Goal: Task Accomplishment & Management: Manage account settings

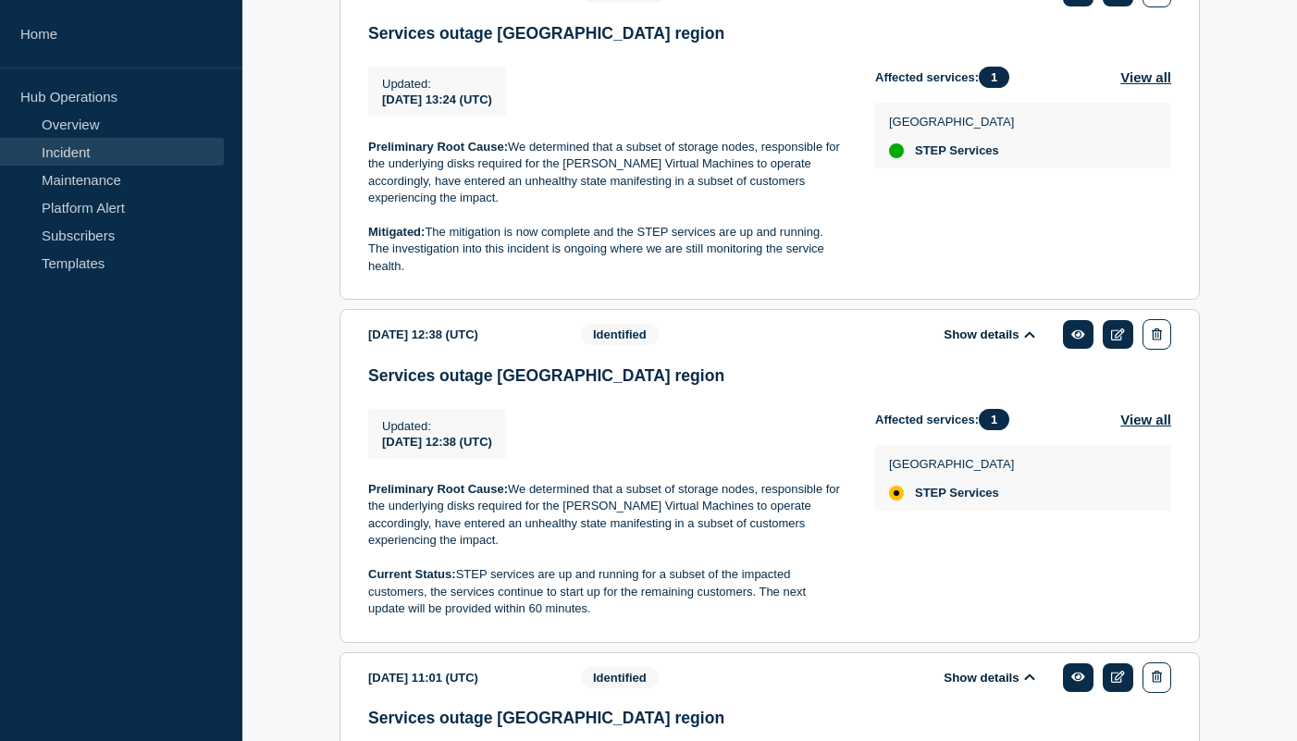
drag, startPoint x: 492, startPoint y: 315, endPoint x: 359, endPoint y: 258, distance: 144.7
click at [359, 258] on section "2023-05-16 13:24 (UTC) Show details Monitoring Services outage US East region U…" at bounding box center [770, 133] width 861 height 333
copy p "Mitigated: The mitigation is now complete and the STEP services are up and runn…"
click at [549, 275] on p "Mitigated: The mitigation is now complete and the STEP services are up and runn…" at bounding box center [607, 249] width 478 height 51
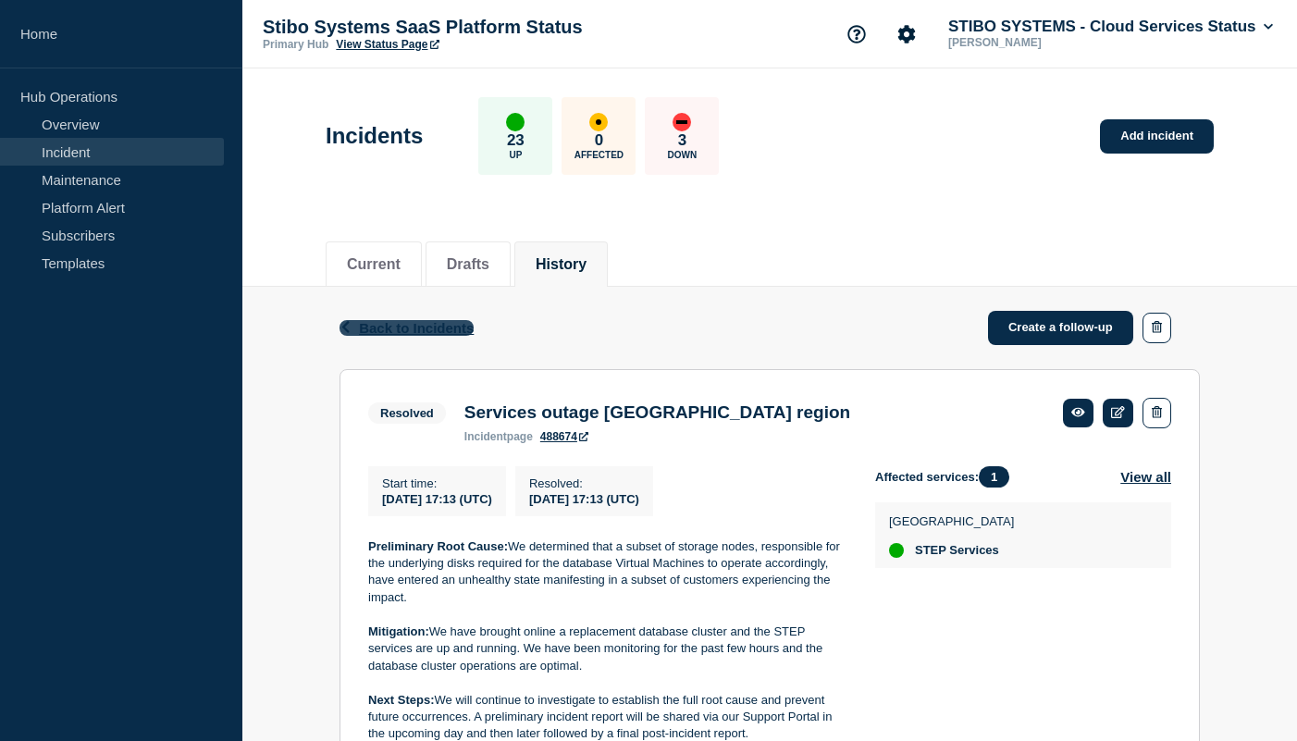
click at [436, 334] on span "Back to Incidents" at bounding box center [416, 328] width 115 height 16
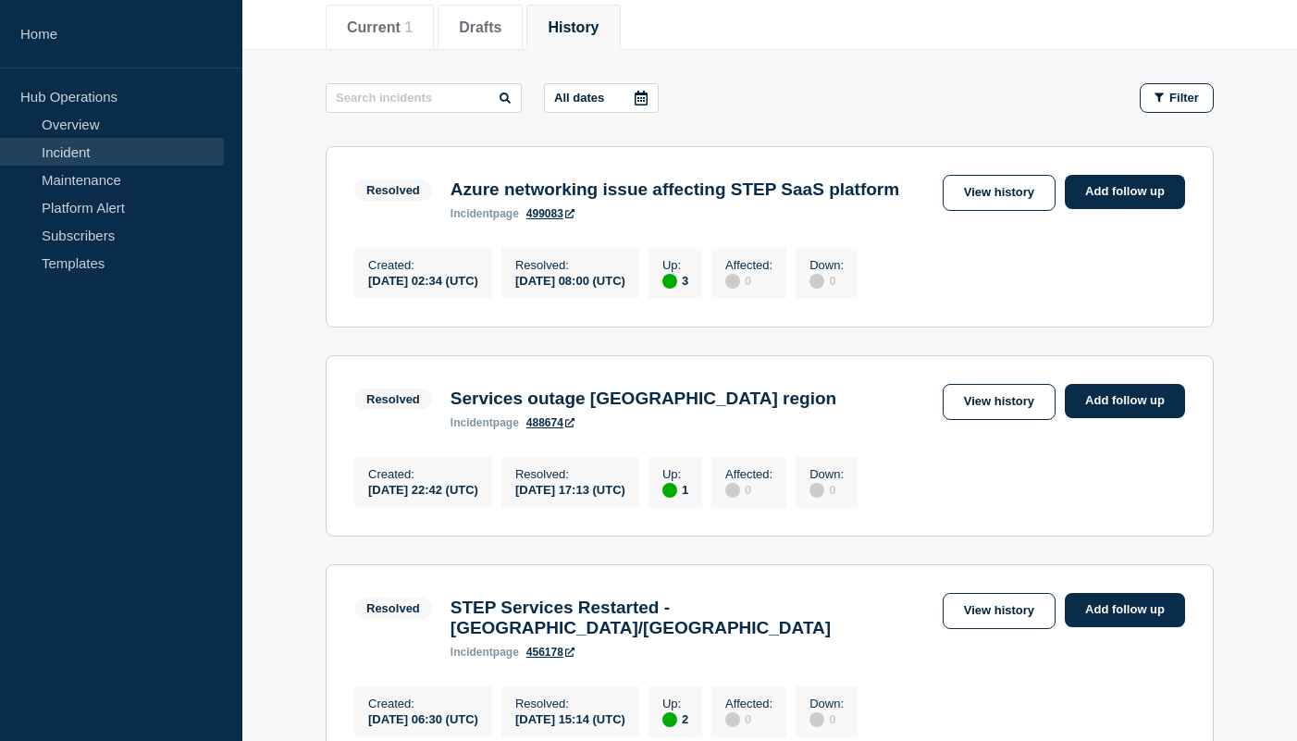
scroll to position [210, 0]
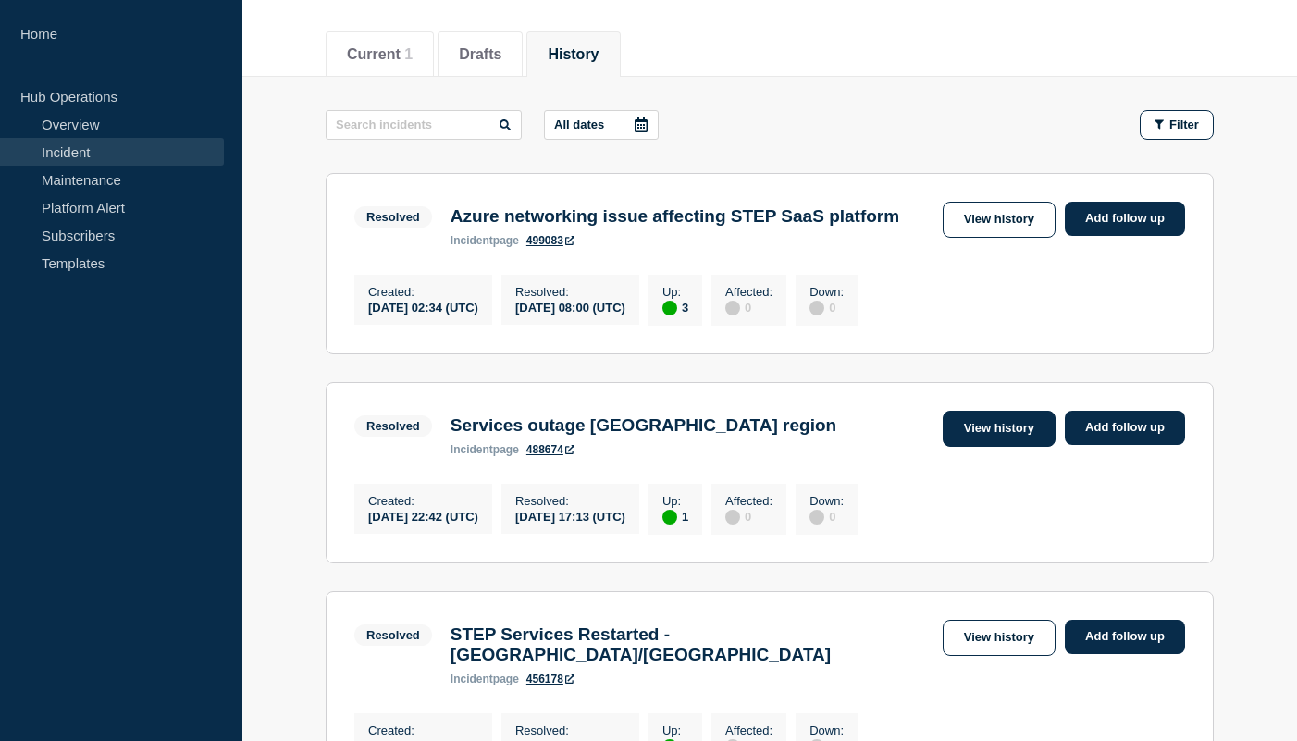
click at [1022, 438] on link "View history" at bounding box center [999, 429] width 113 height 36
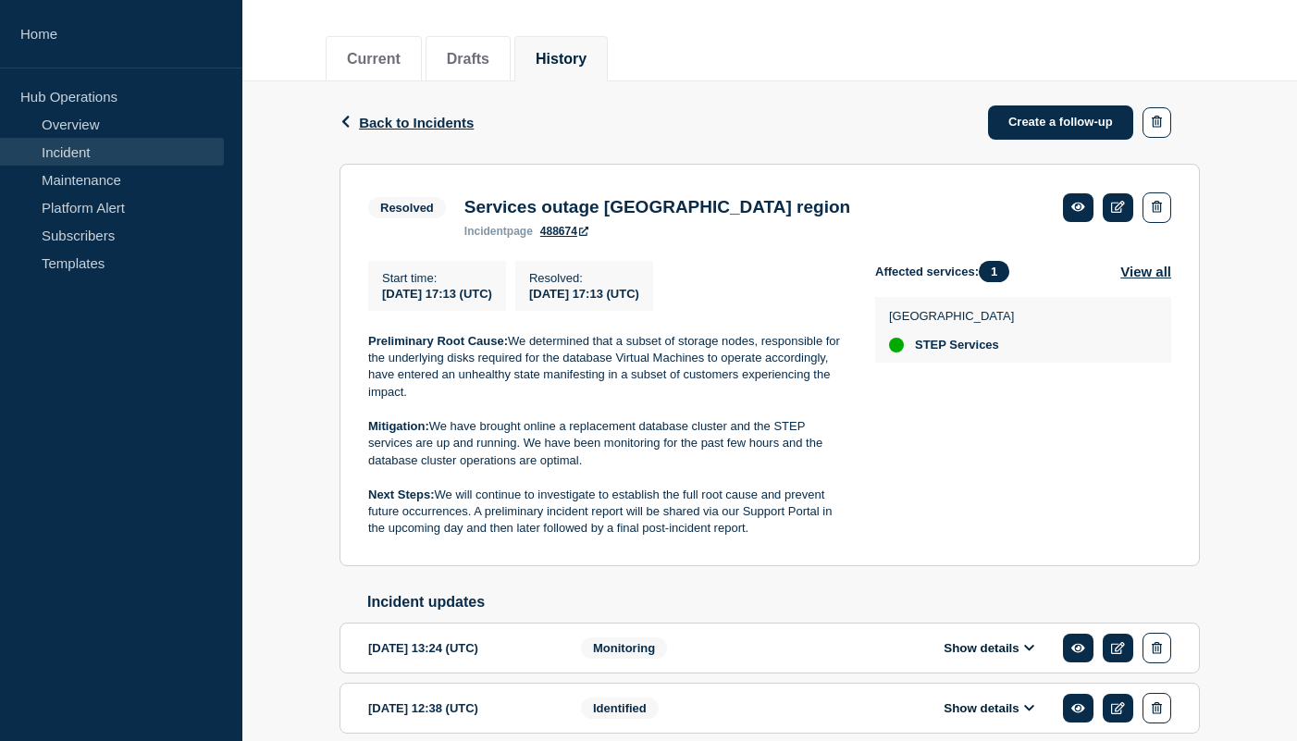
scroll to position [199, 0]
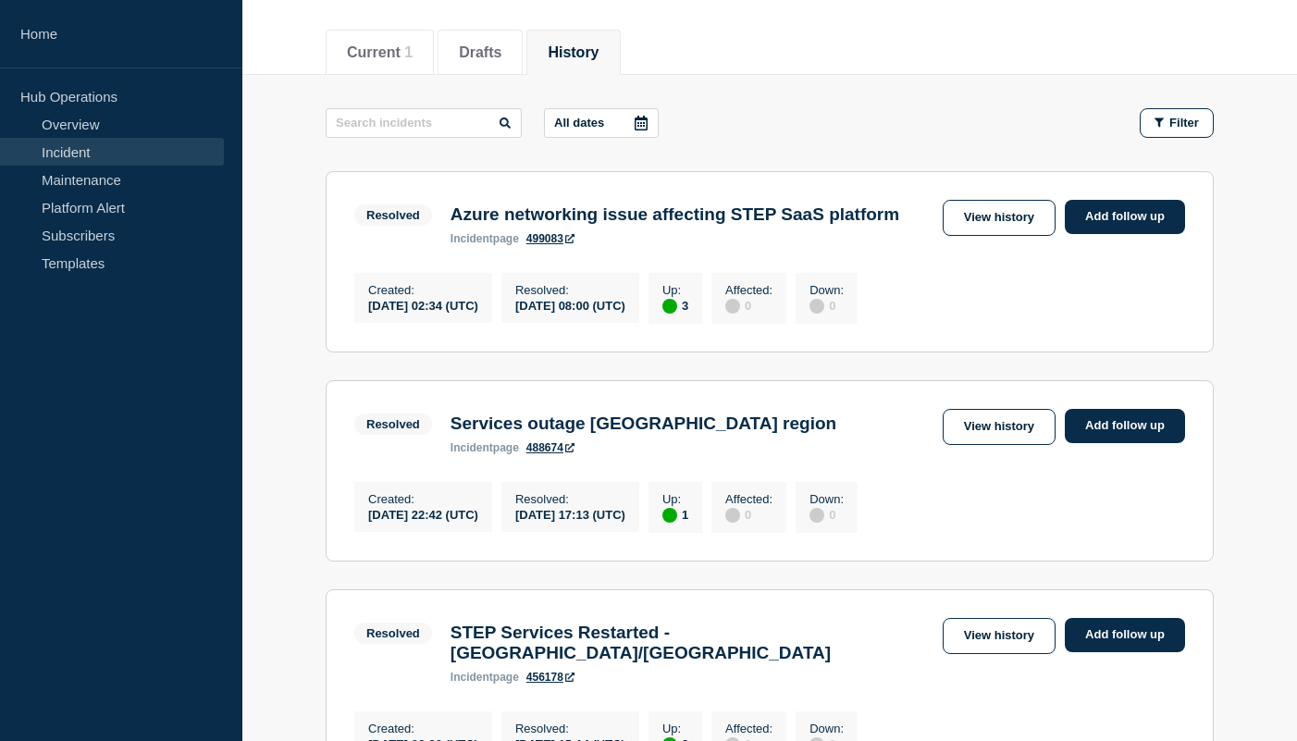
scroll to position [230, 0]
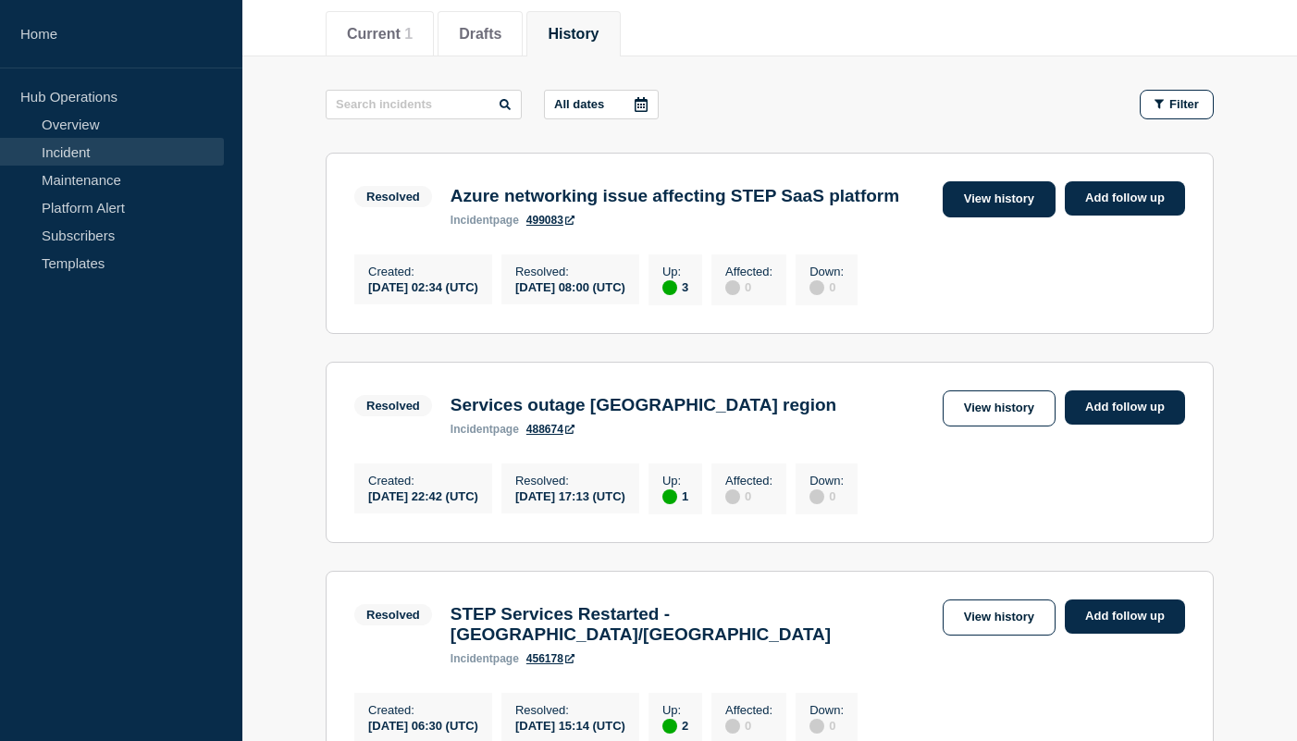
click at [998, 200] on link "View history" at bounding box center [999, 199] width 113 height 36
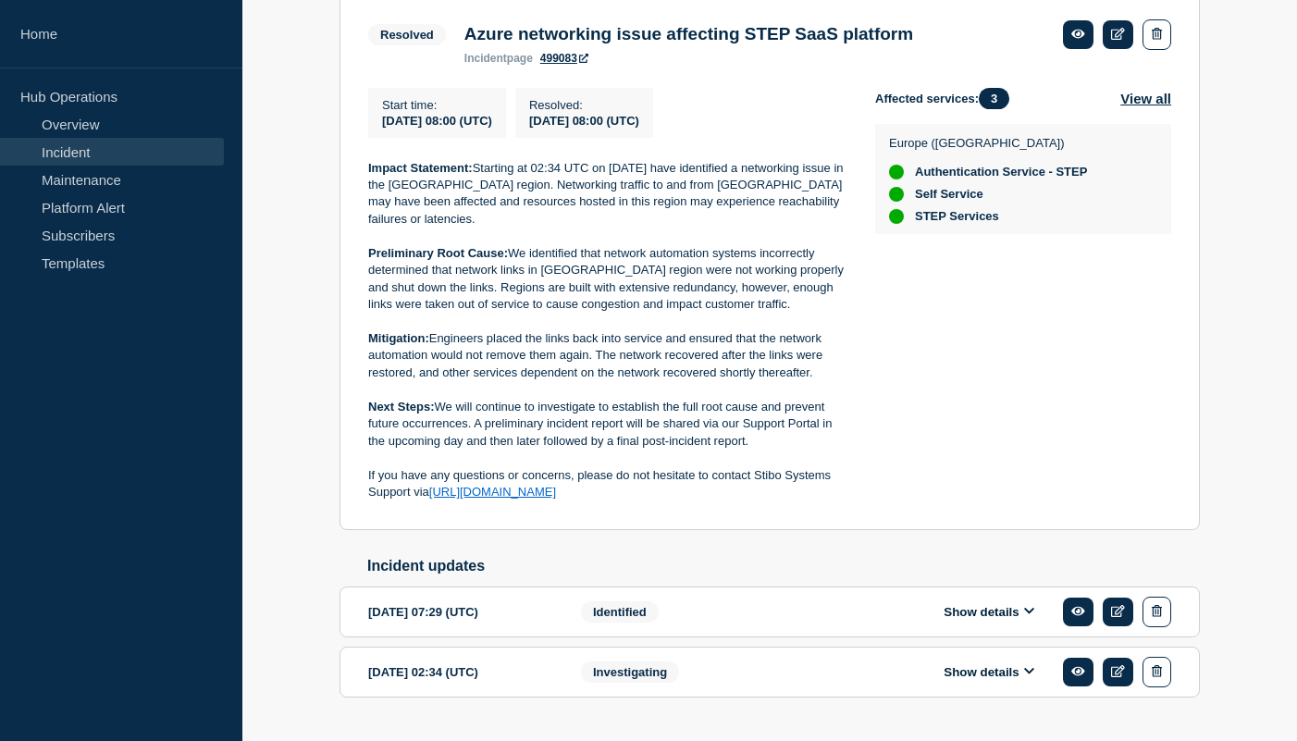
scroll to position [445, 0]
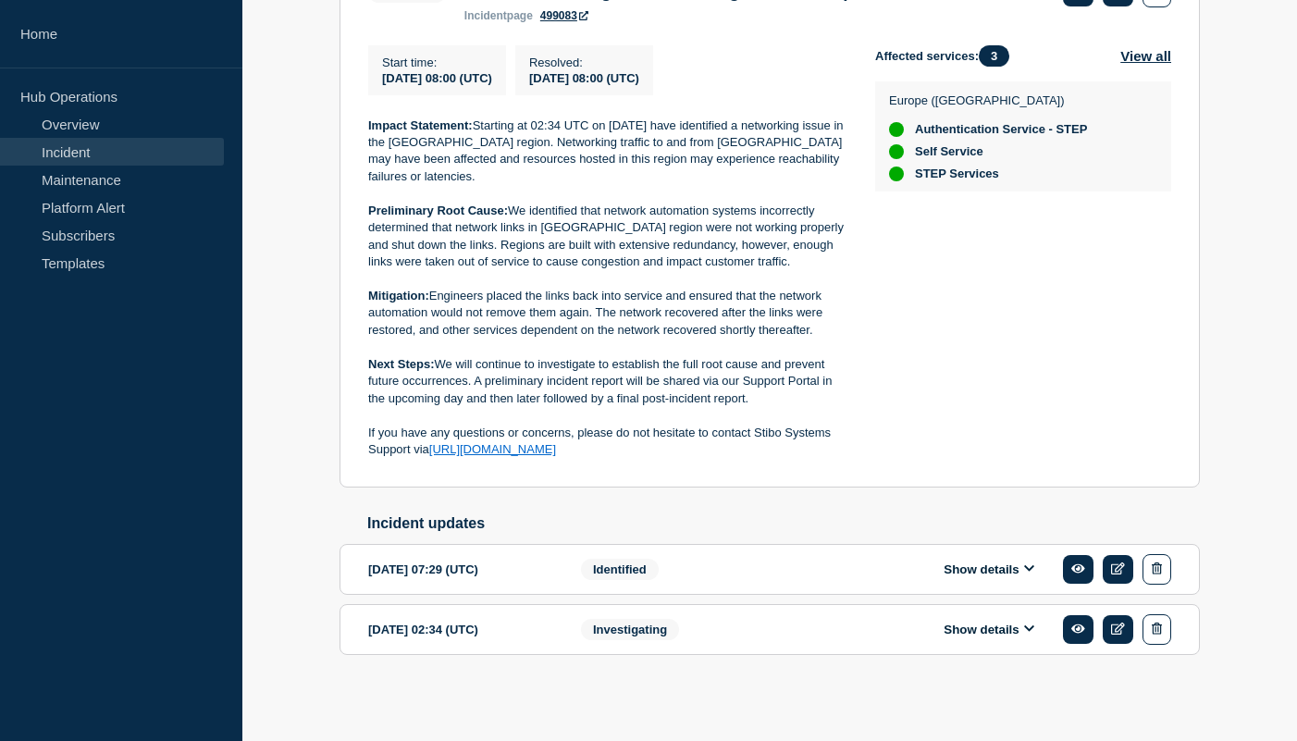
click at [1011, 567] on button "Show details" at bounding box center [989, 570] width 102 height 16
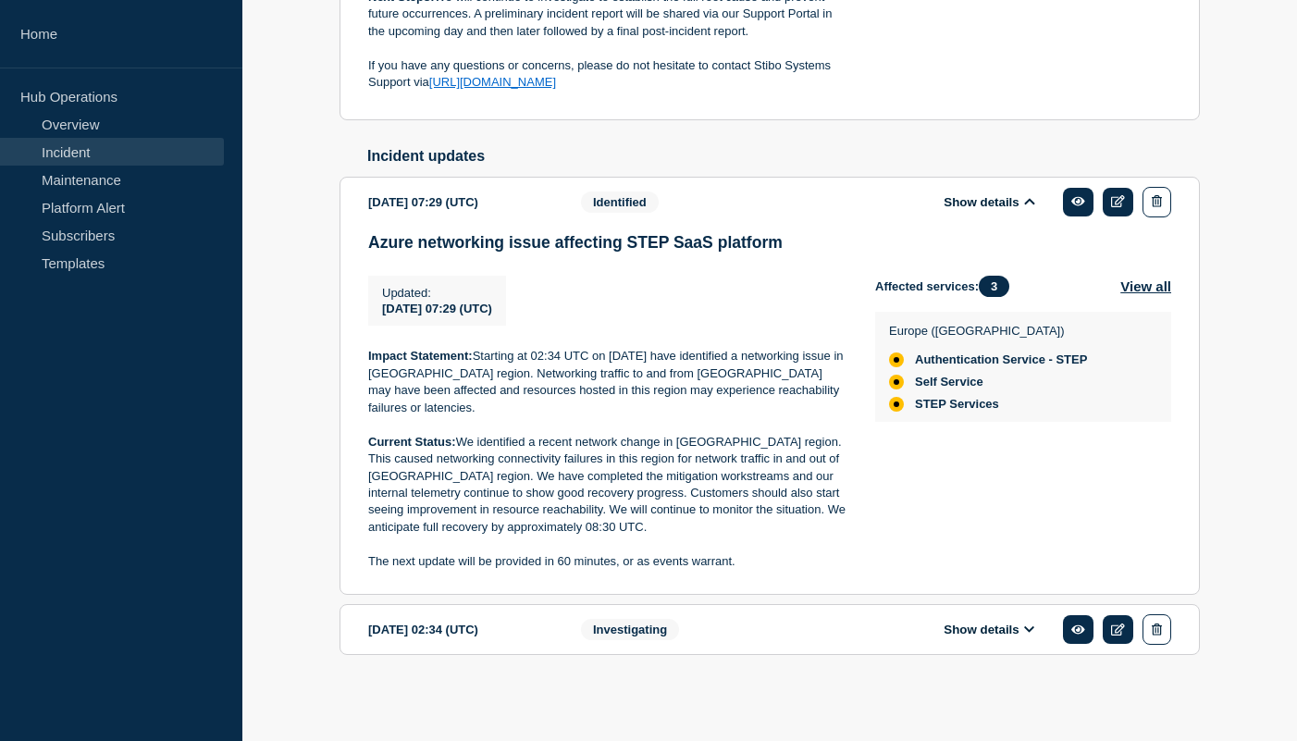
scroll to position [821, 0]
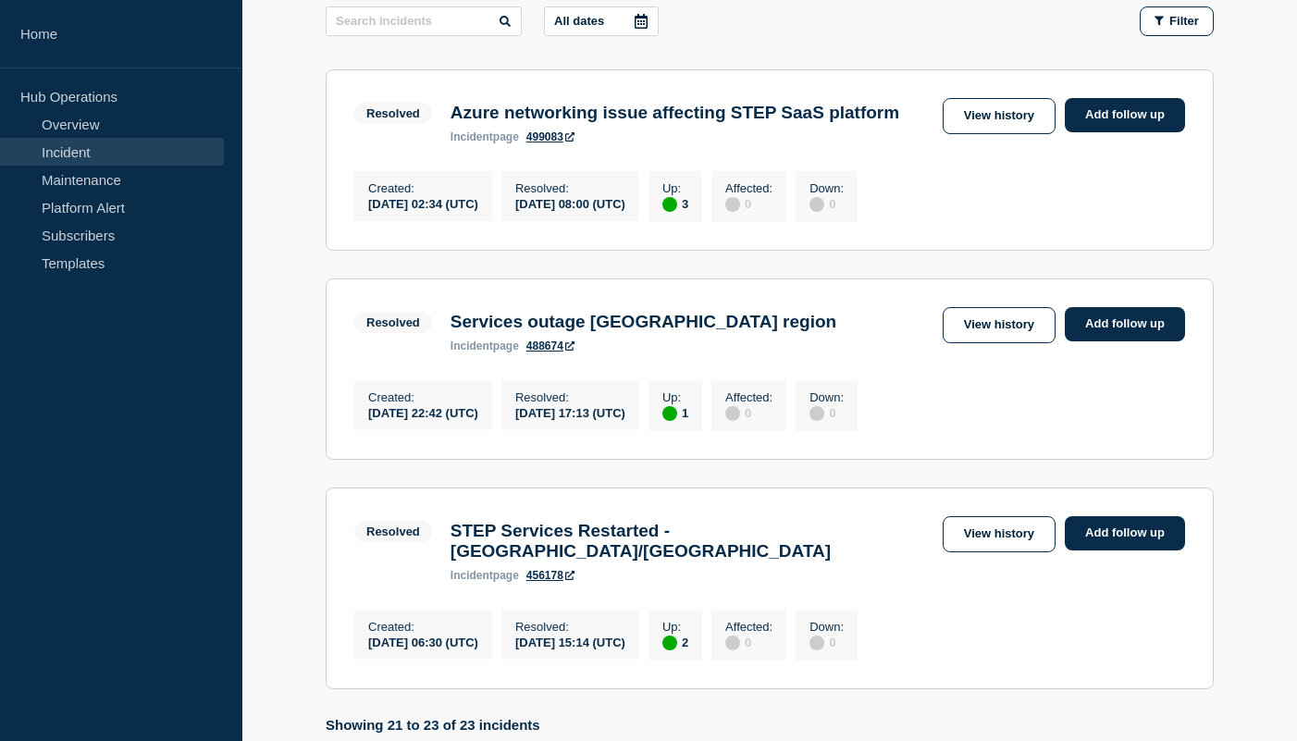
scroll to position [537, 0]
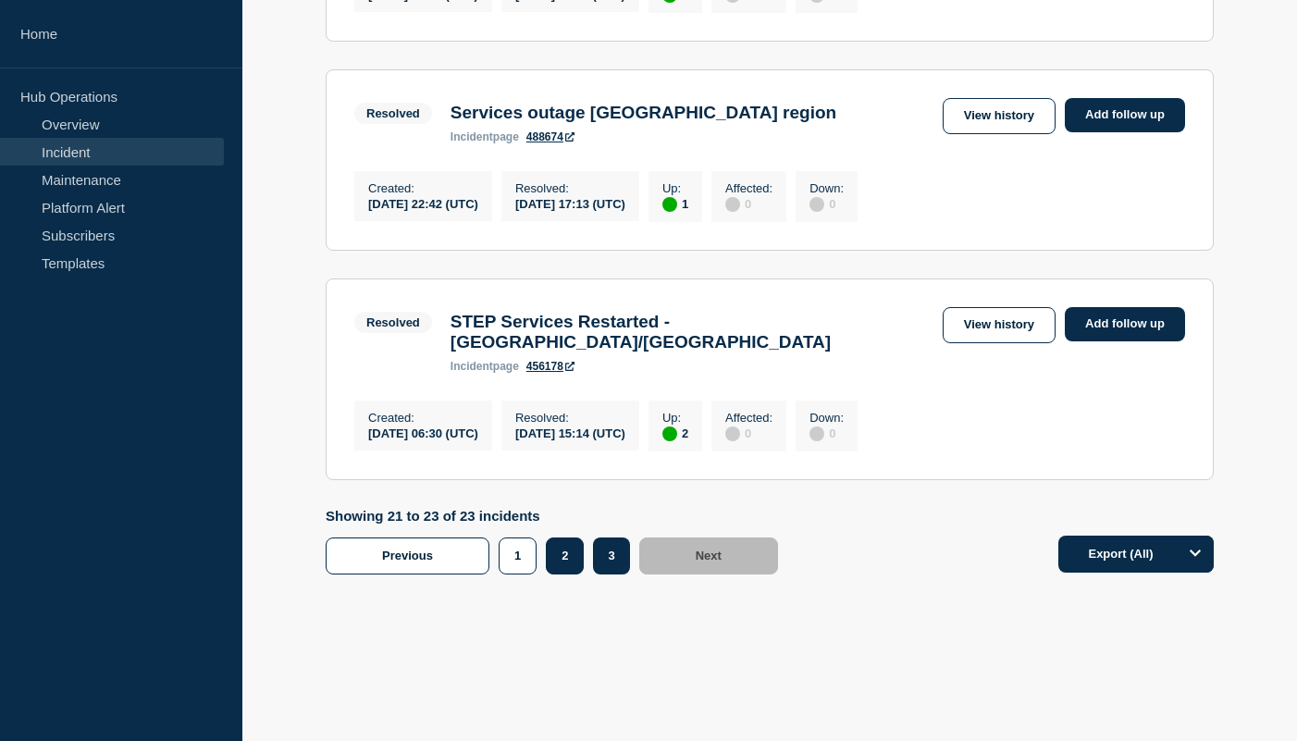
click at [559, 559] on button "2" at bounding box center [565, 556] width 38 height 37
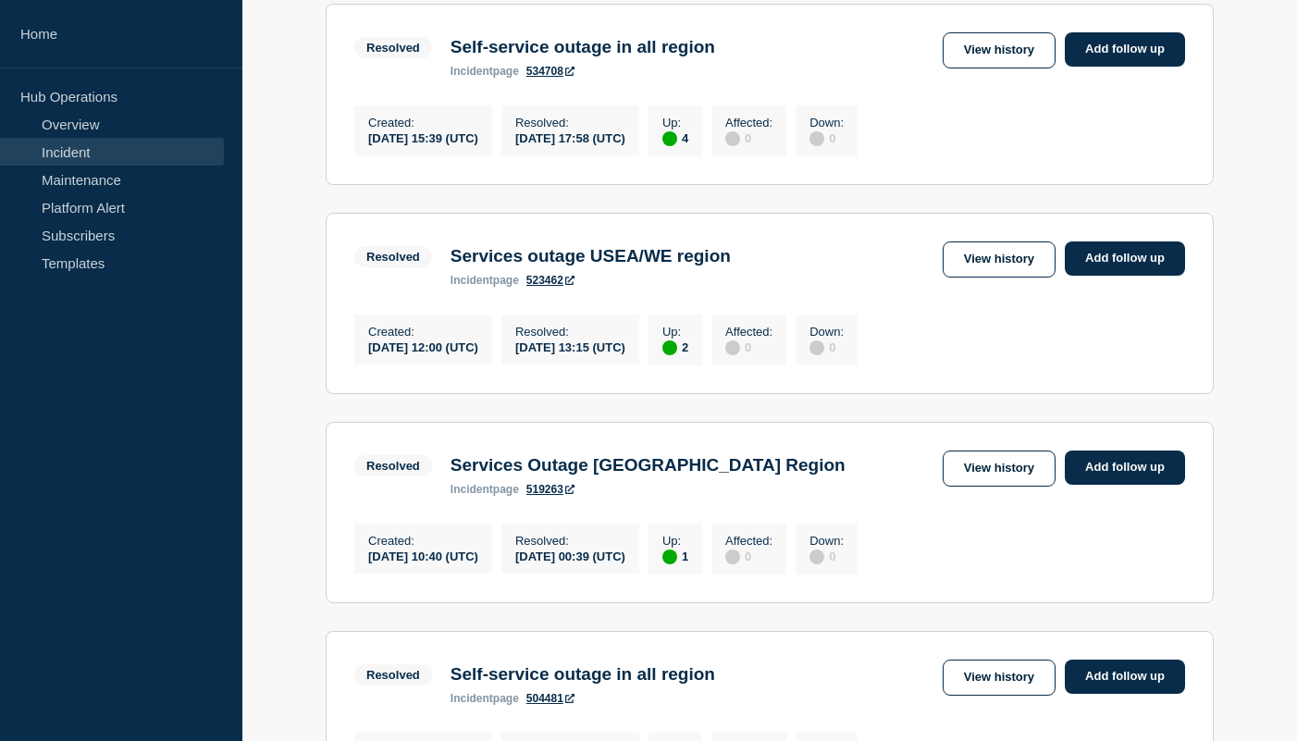
scroll to position [2076, 0]
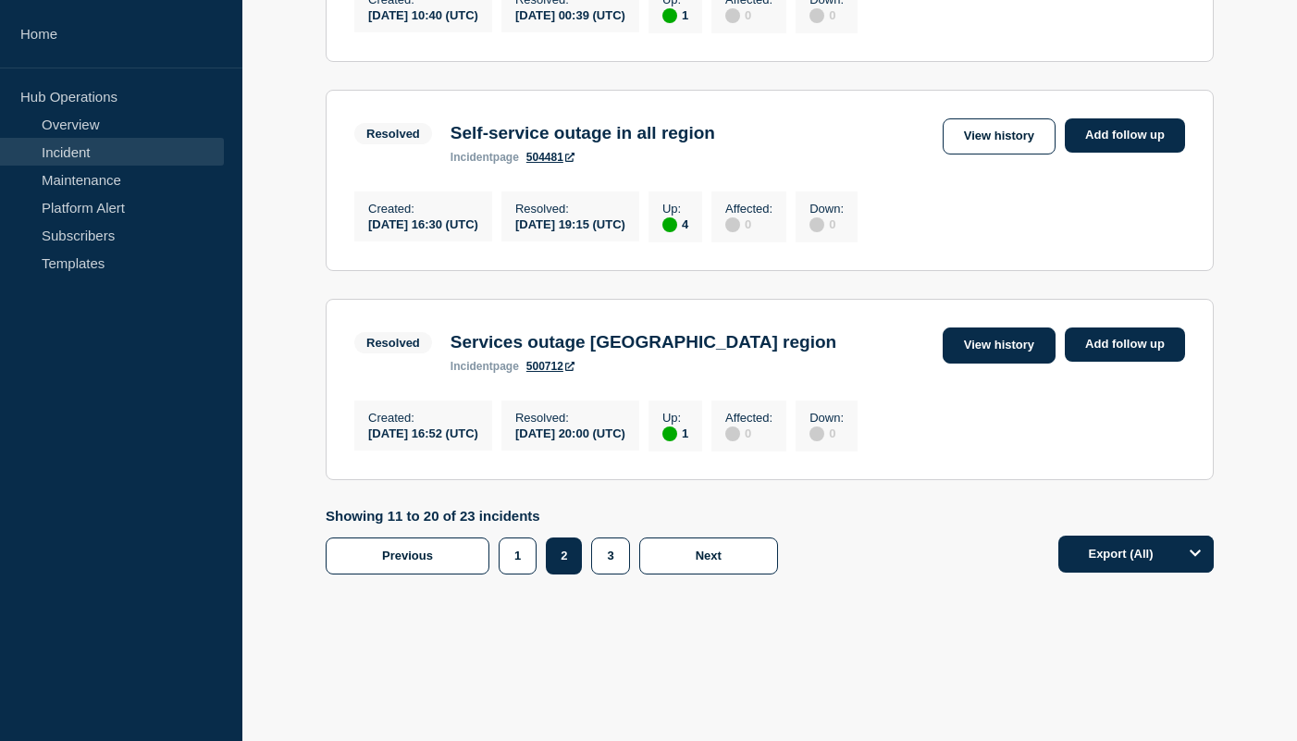
click at [1020, 338] on link "View history" at bounding box center [999, 346] width 113 height 36
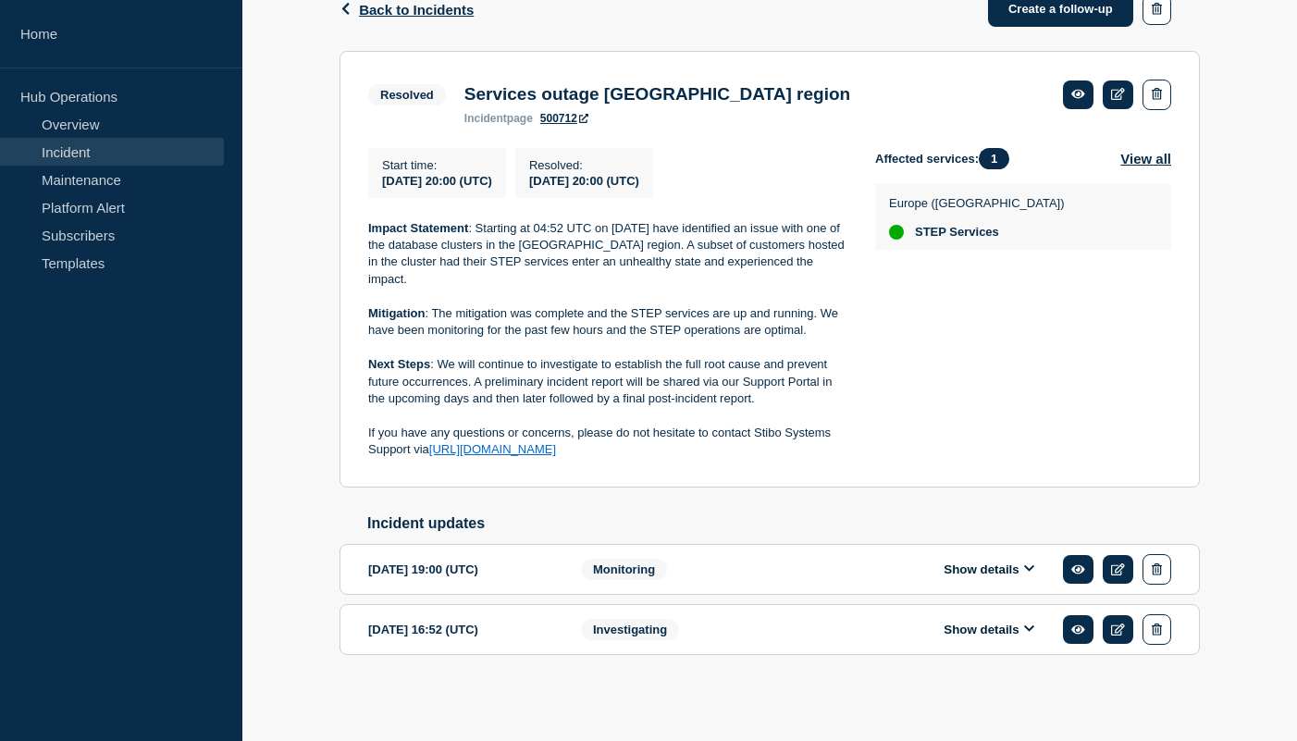
scroll to position [338, 0]
click at [830, 324] on p "Mitigation : The mitigation was complete and the STEP services are up and runni…" at bounding box center [607, 322] width 478 height 34
click at [969, 573] on button "Show details" at bounding box center [989, 570] width 102 height 16
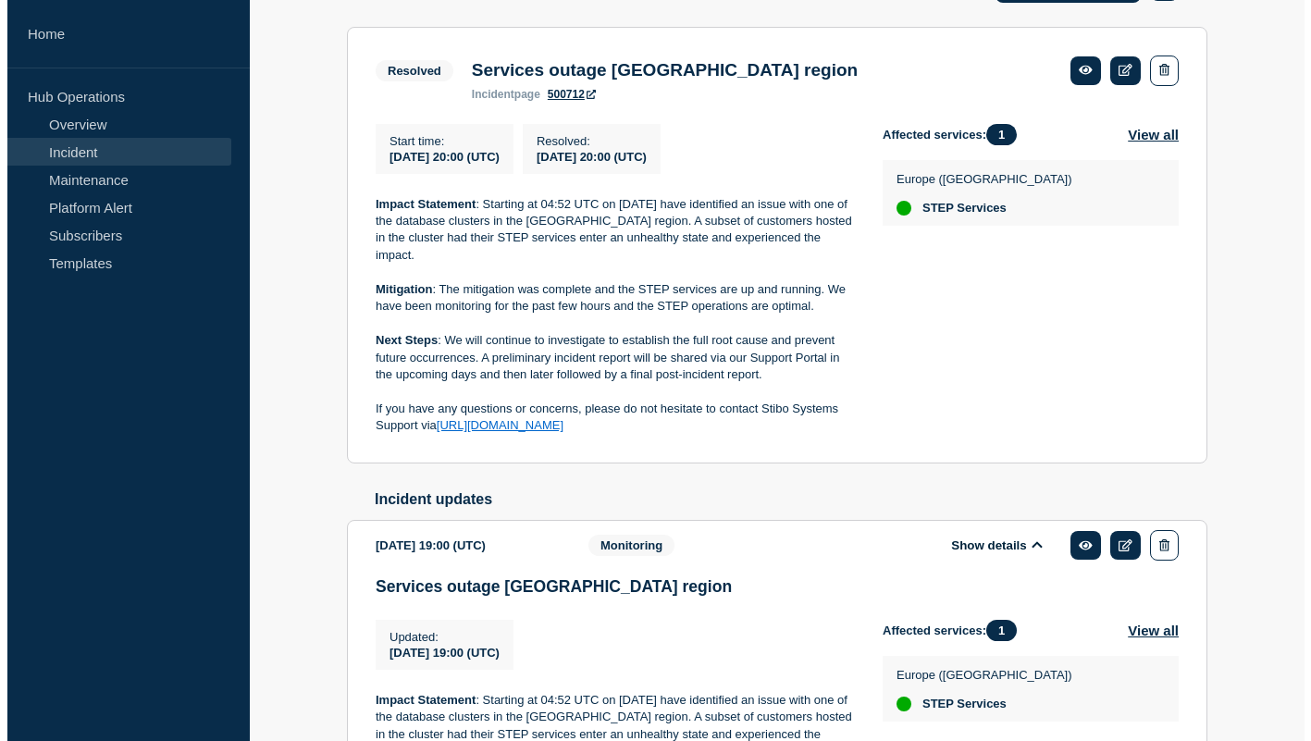
scroll to position [633, 0]
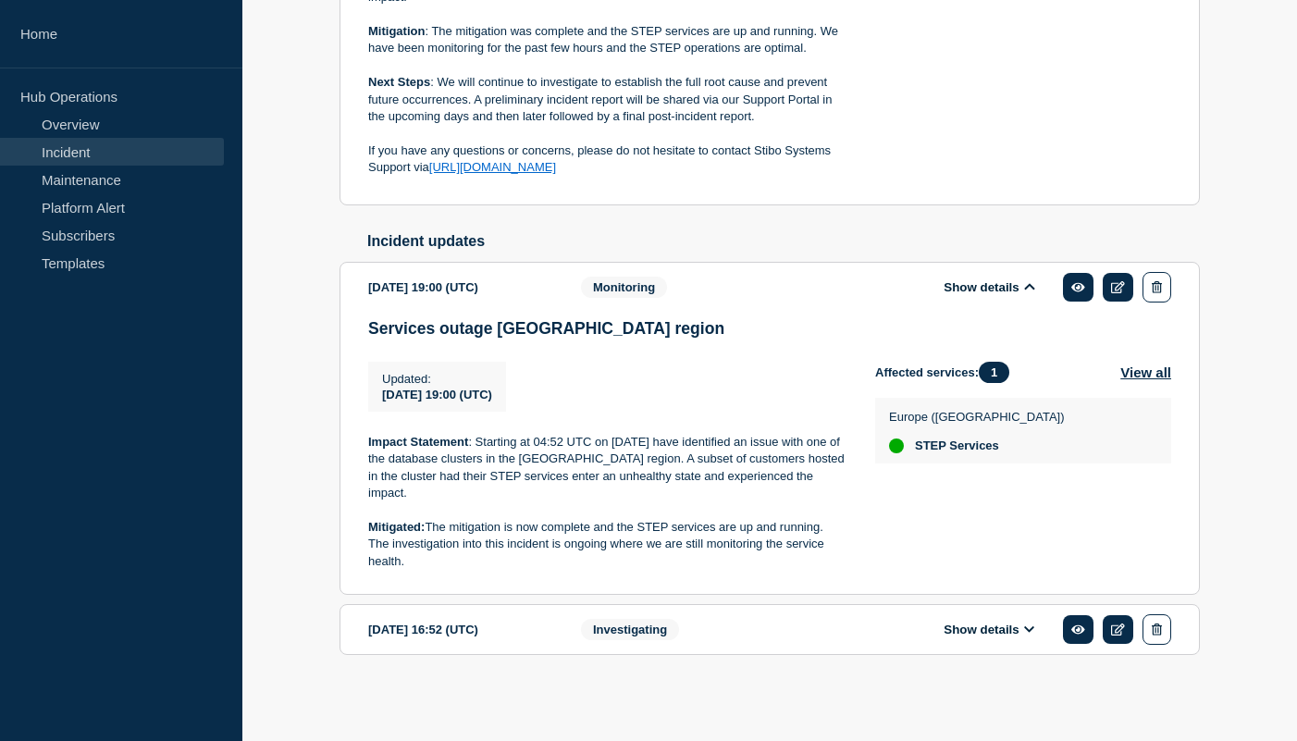
drag, startPoint x: 420, startPoint y: 557, endPoint x: 427, endPoint y: 527, distance: 31.2
click at [427, 527] on p "Mitigated: The mitigation is now complete and the STEP services are up and runn…" at bounding box center [607, 544] width 478 height 51
copy p "The mitigation is now complete and the STEP services are up and running. The in…"
click at [422, 561] on p "Mitigated: The mitigation is now complete and the STEP services are up and runn…" at bounding box center [607, 544] width 478 height 51
drag, startPoint x: 415, startPoint y: 561, endPoint x: 365, endPoint y: 527, distance: 61.3
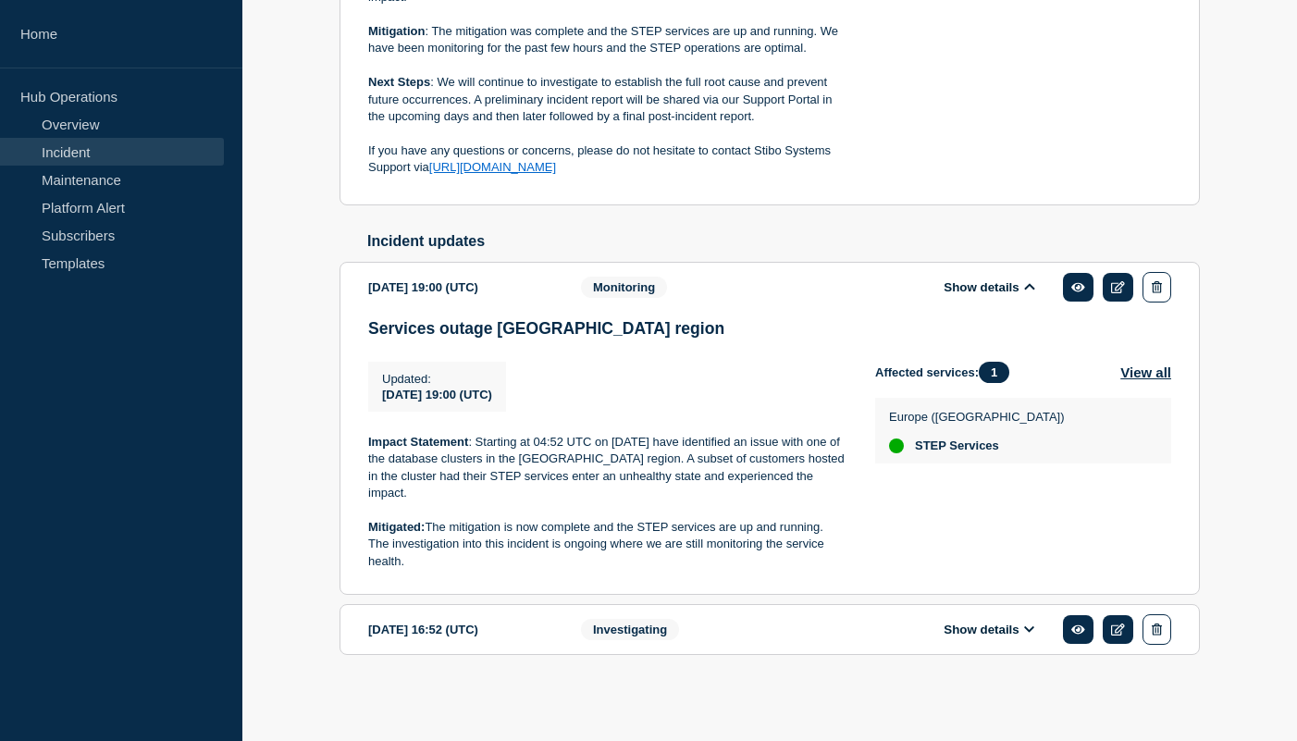
click at [365, 527] on section "2023-06-22 19:00 (UTC) Show details Monitoring Services outage West Europe regi…" at bounding box center [770, 428] width 861 height 333
copy p "Mitigated: The mitigation is now complete and the STEP services are up and runn…"
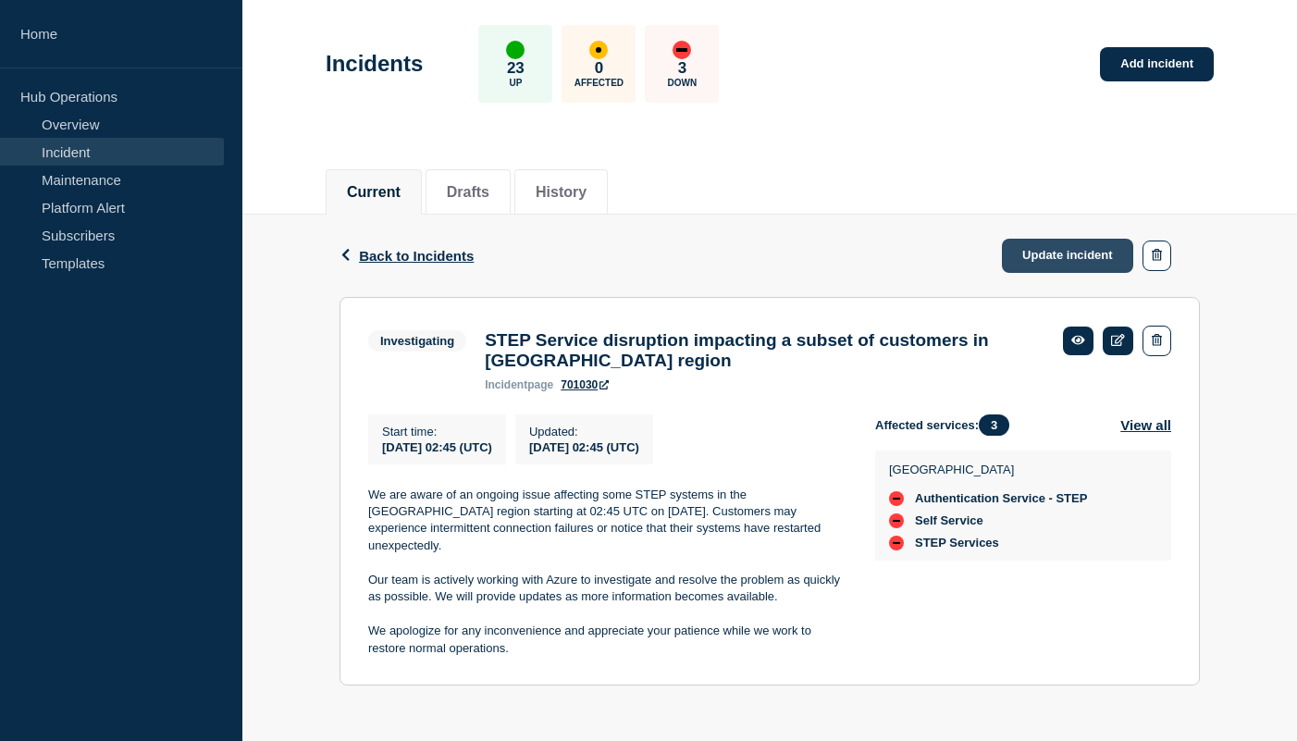
click at [1017, 254] on link "Update incident" at bounding box center [1067, 256] width 131 height 34
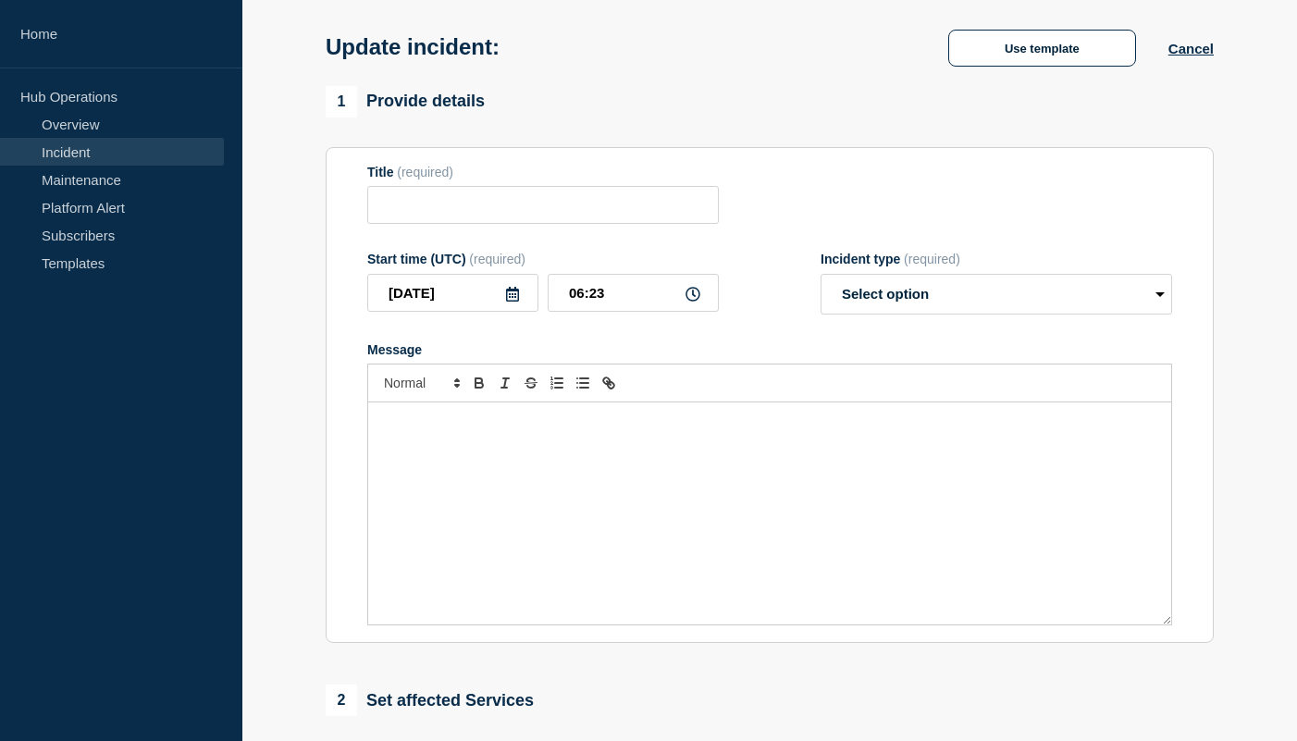
type input "STEP Service disruption impacting a subset of customers in [GEOGRAPHIC_DATA] re…"
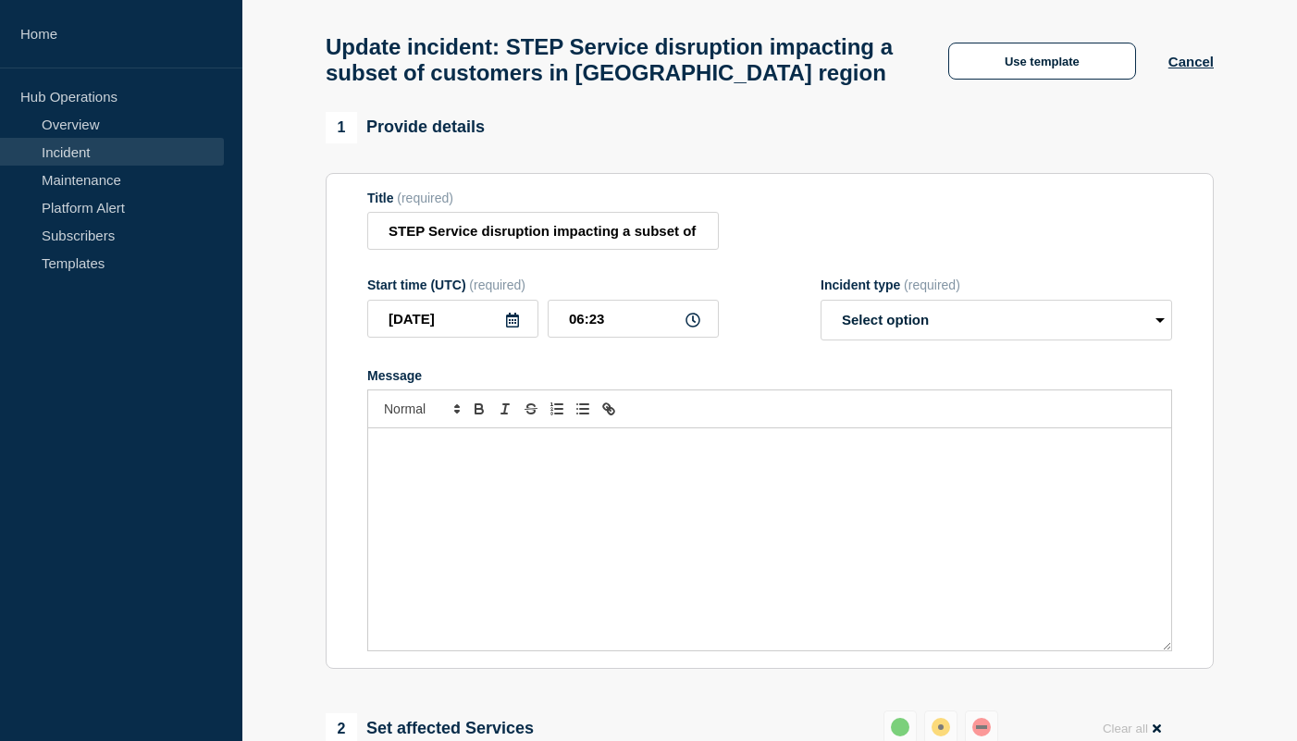
click at [903, 286] on form "Title (required) STEP Service disruption impacting a subset of customers in Eas…" at bounding box center [769, 422] width 805 height 462
click at [919, 329] on select "Select option Investigating Identified Monitoring Resolved" at bounding box center [997, 320] width 352 height 41
select select "monitoring"
click at [821, 316] on select "Select option Investigating Identified Monitoring Resolved" at bounding box center [997, 320] width 352 height 41
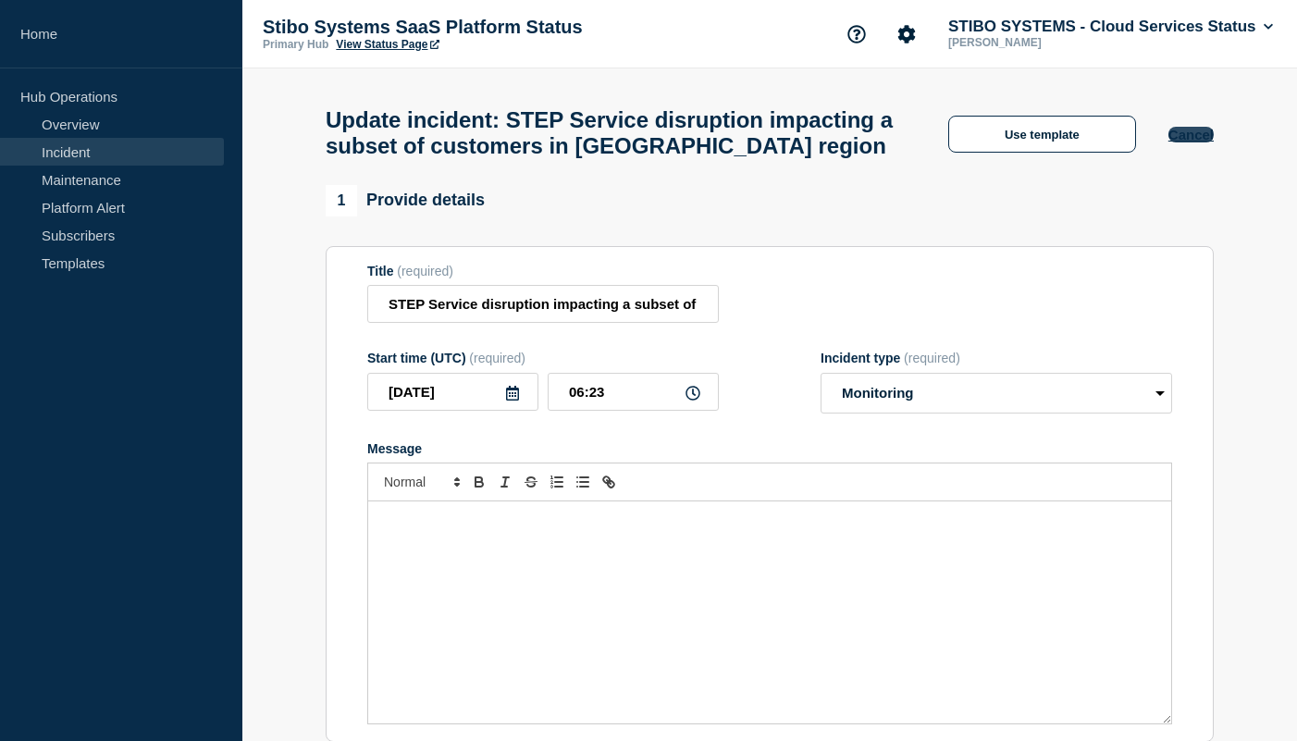
click at [1209, 136] on button "Cancel" at bounding box center [1191, 135] width 45 height 16
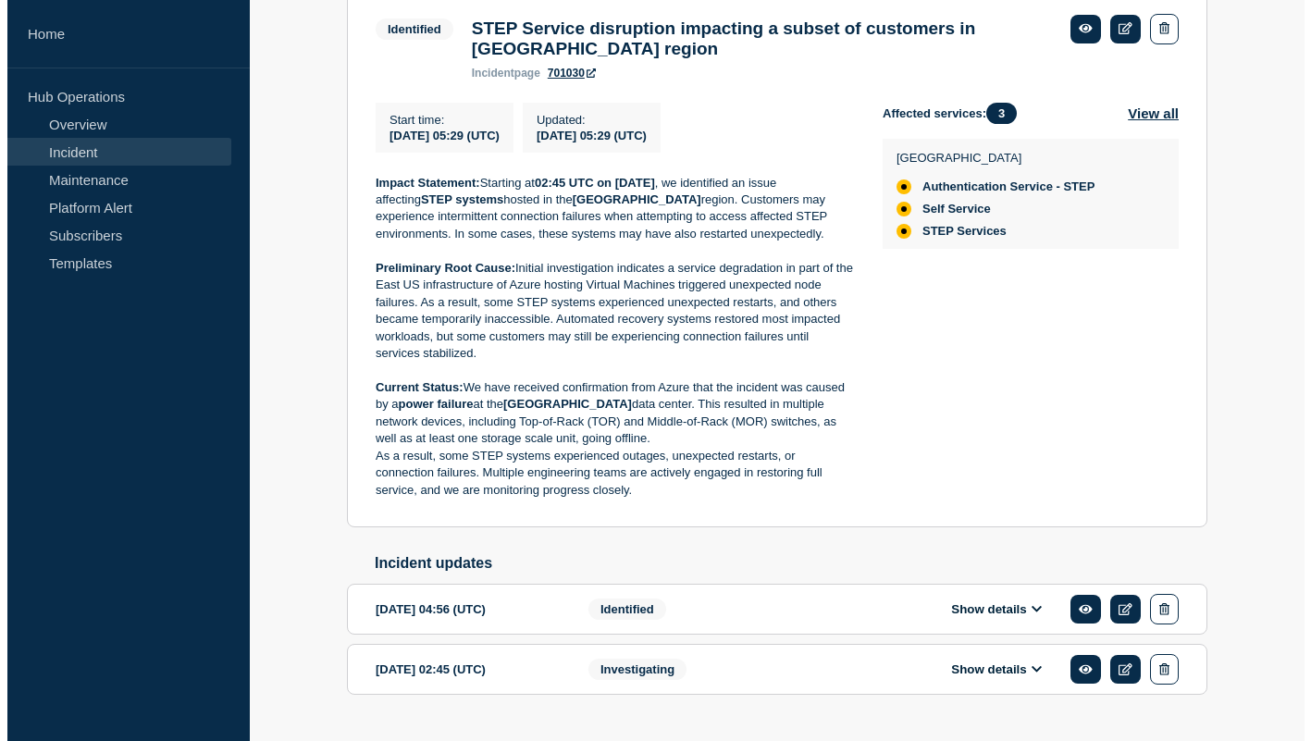
scroll to position [369, 0]
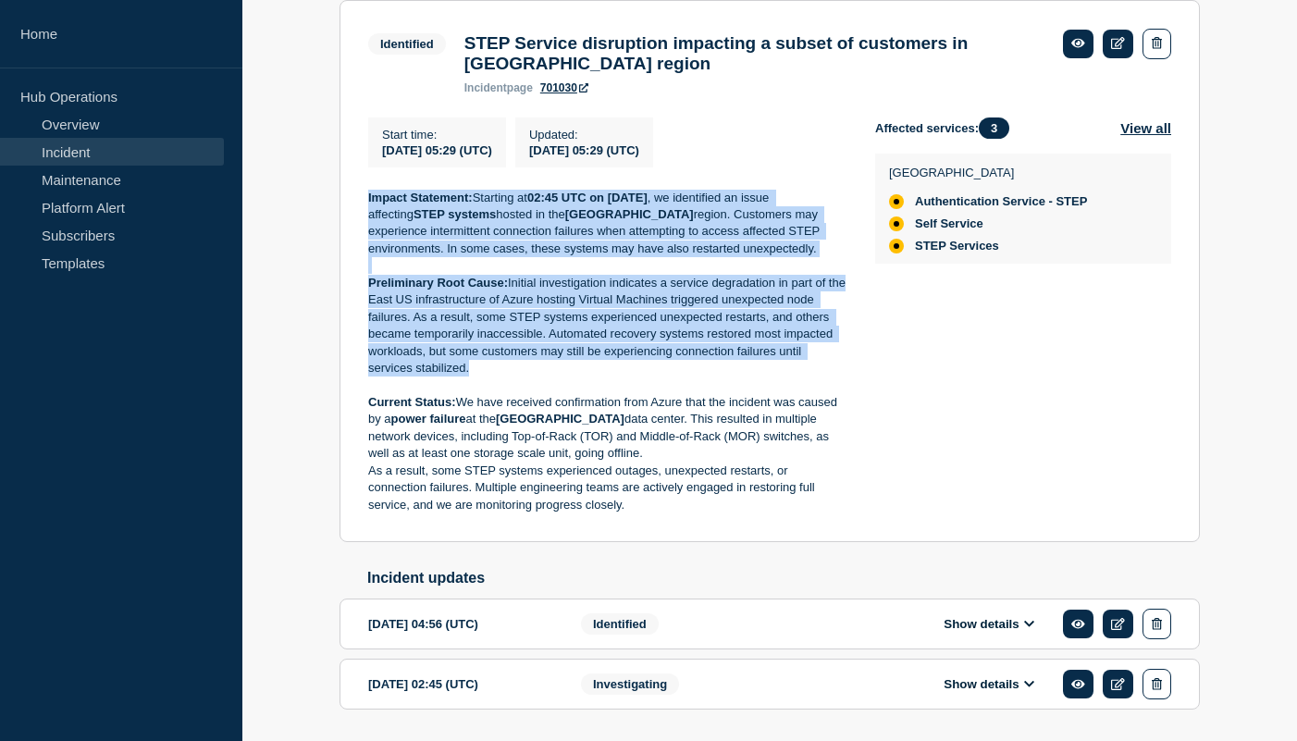
drag, startPoint x: 498, startPoint y: 390, endPoint x: 363, endPoint y: 215, distance: 221.0
click at [363, 215] on section "Identified STEP Service disruption impacting a subset of customers in East US r…" at bounding box center [770, 271] width 861 height 543
copy div "Impact Statement: Starting at 02:45 UTC on 14 August 2025 , we identified an is…"
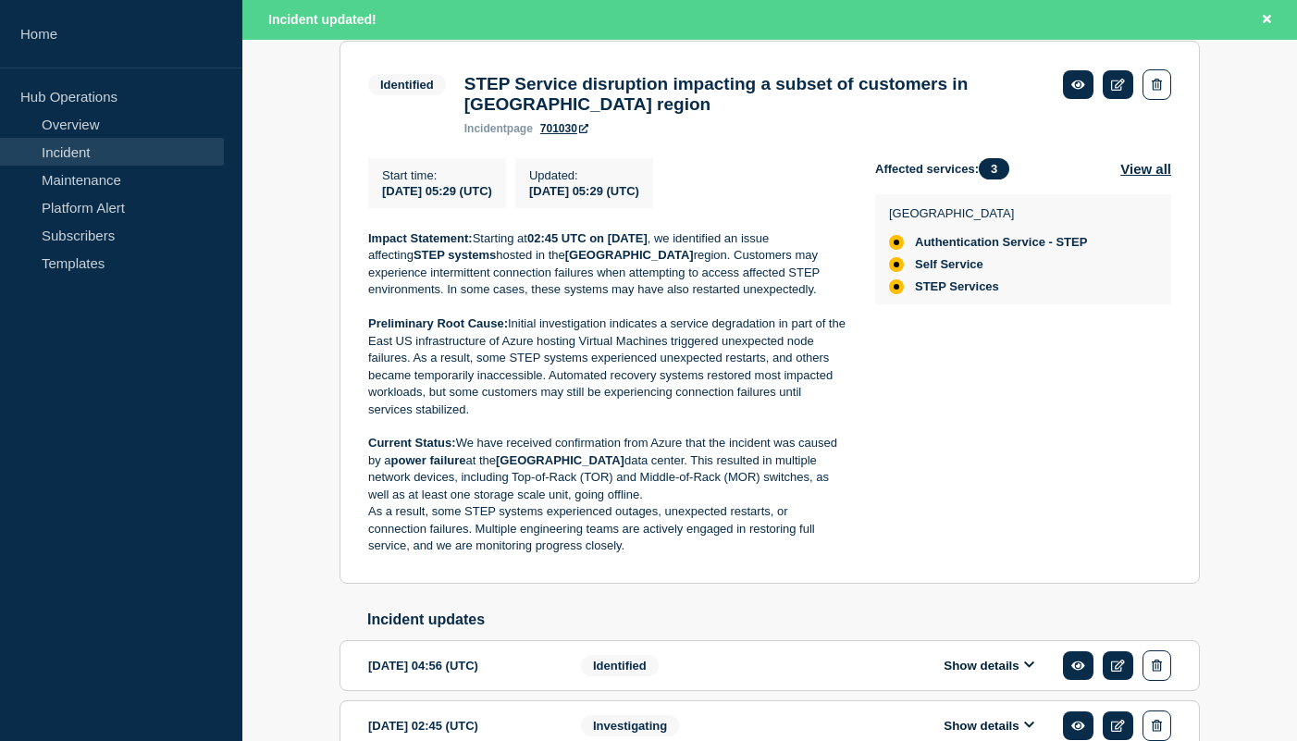
click at [442, 400] on p "Preliminary Root Cause: Initial investigation indicates a service degradation i…" at bounding box center [607, 367] width 478 height 103
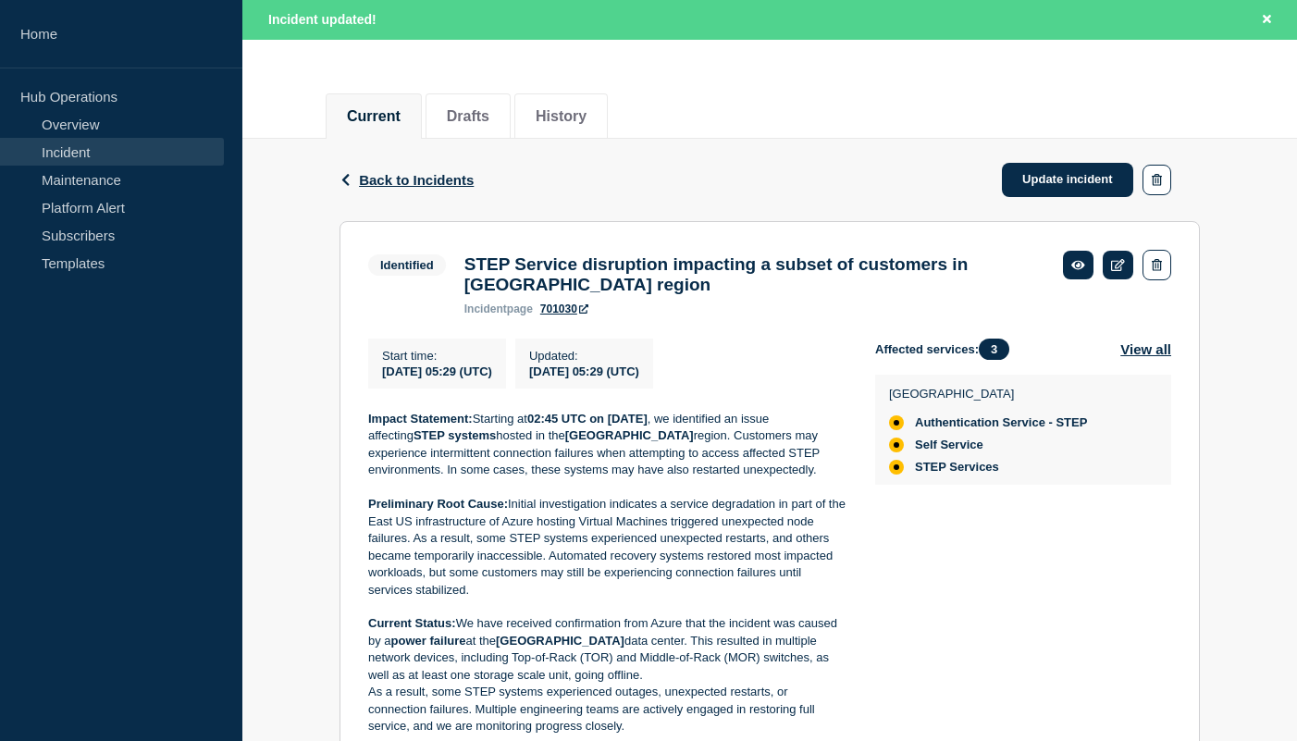
scroll to position [128, 0]
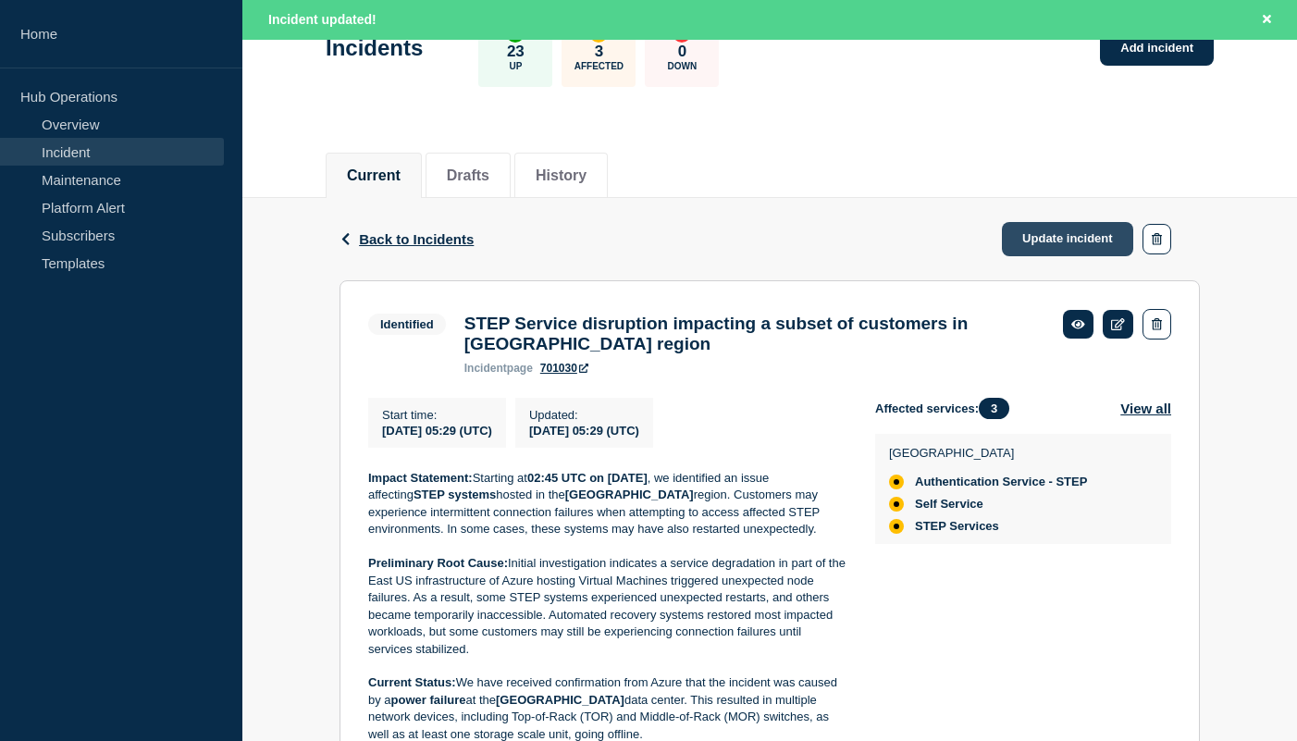
click at [1077, 241] on link "Update incident" at bounding box center [1067, 239] width 131 height 34
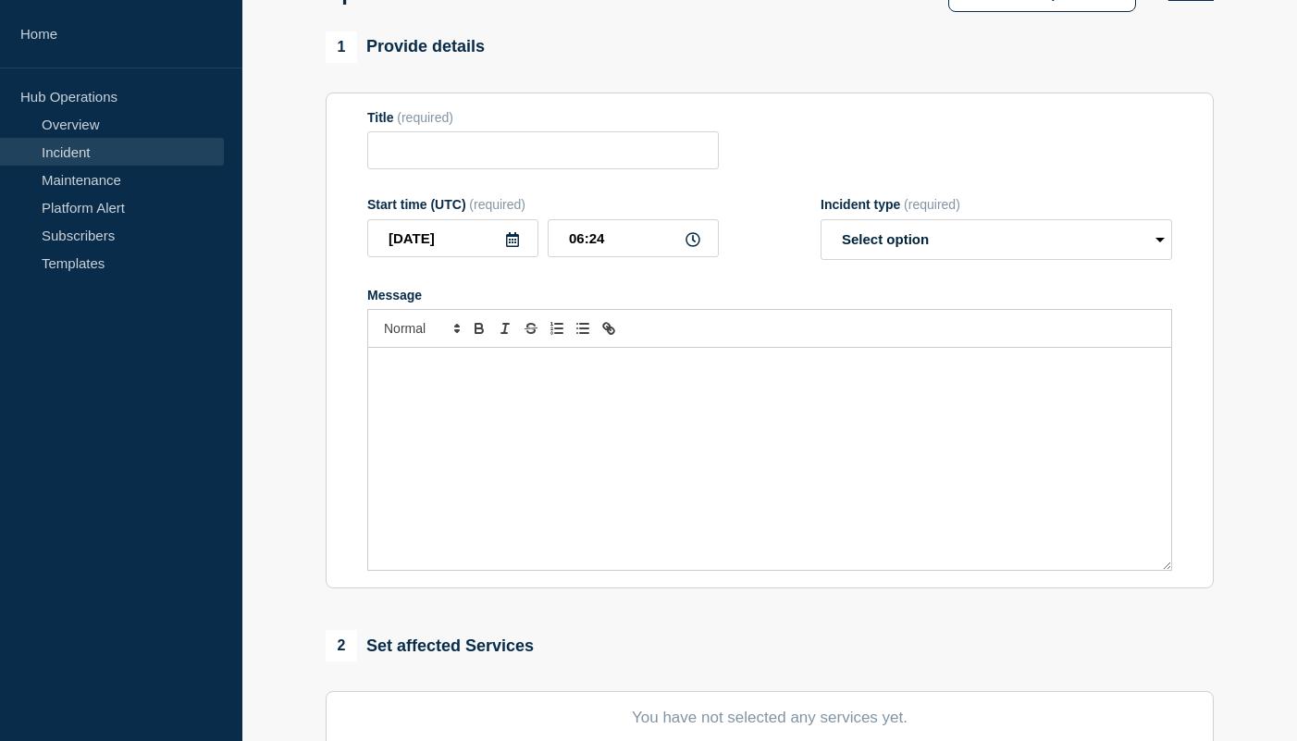
type input "STEP Service disruption impacting a subset of customers in [GEOGRAPHIC_DATA] re…"
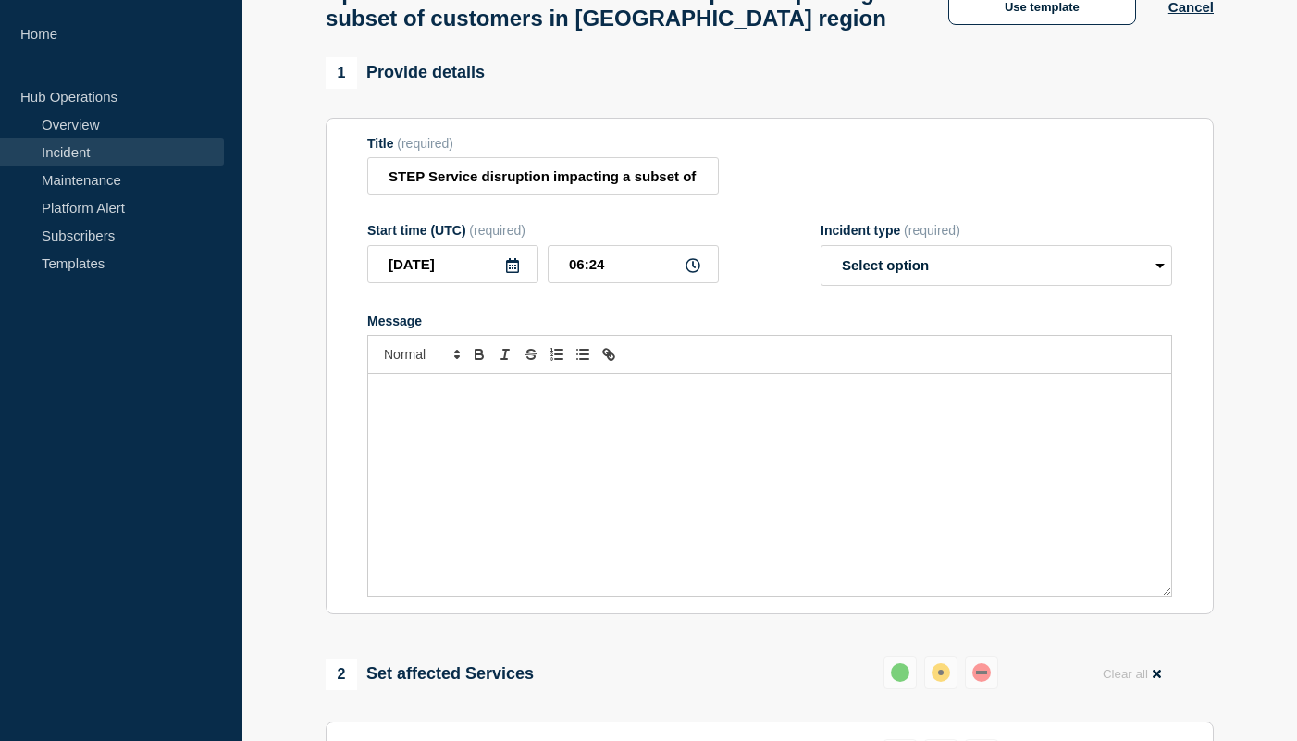
click at [460, 475] on div "Message" at bounding box center [769, 485] width 803 height 222
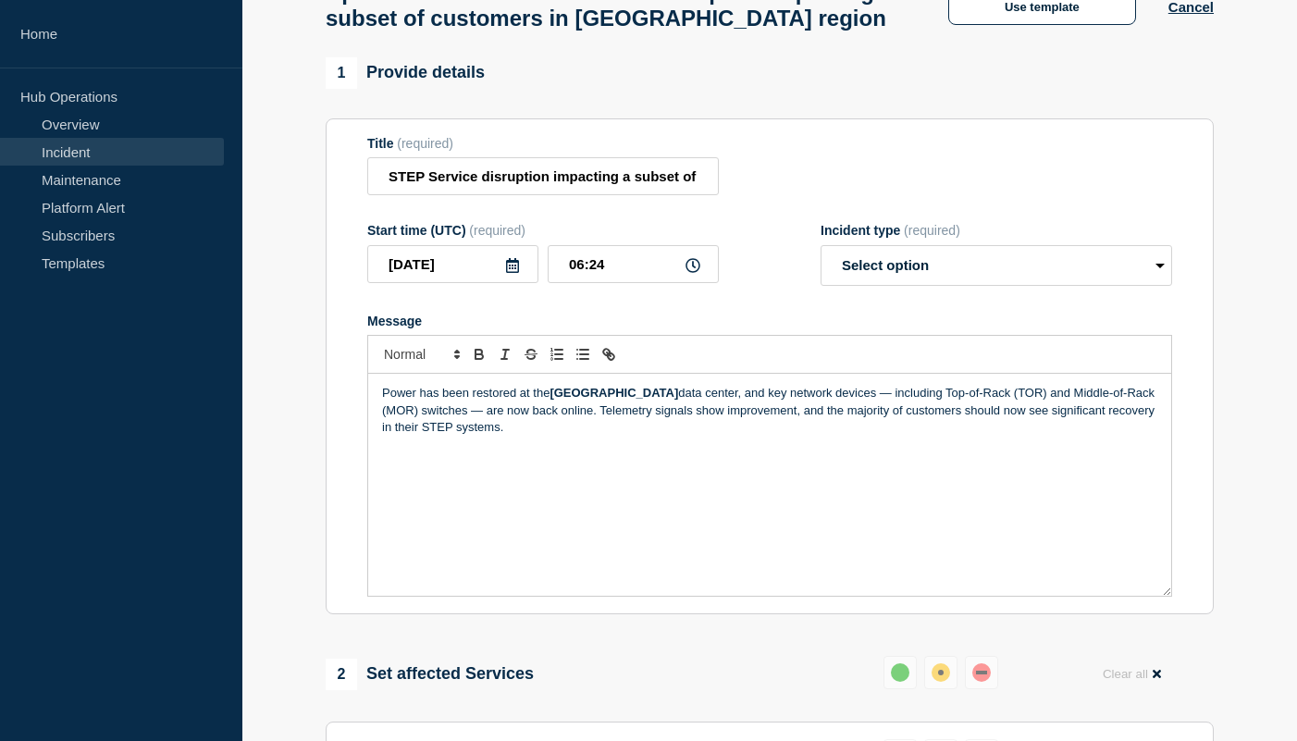
click at [376, 421] on div "Power has been restored at the East US data center, and key network devices — i…" at bounding box center [769, 485] width 803 height 222
click at [627, 432] on p "Current Status: Power has been restored at the East US data center, and key net…" at bounding box center [769, 410] width 775 height 51
drag, startPoint x: 631, startPoint y: 430, endPoint x: 693, endPoint y: 480, distance: 79.6
click at [694, 480] on div "Current Status: Power has been restored at the East US data center, and key net…" at bounding box center [769, 485] width 803 height 222
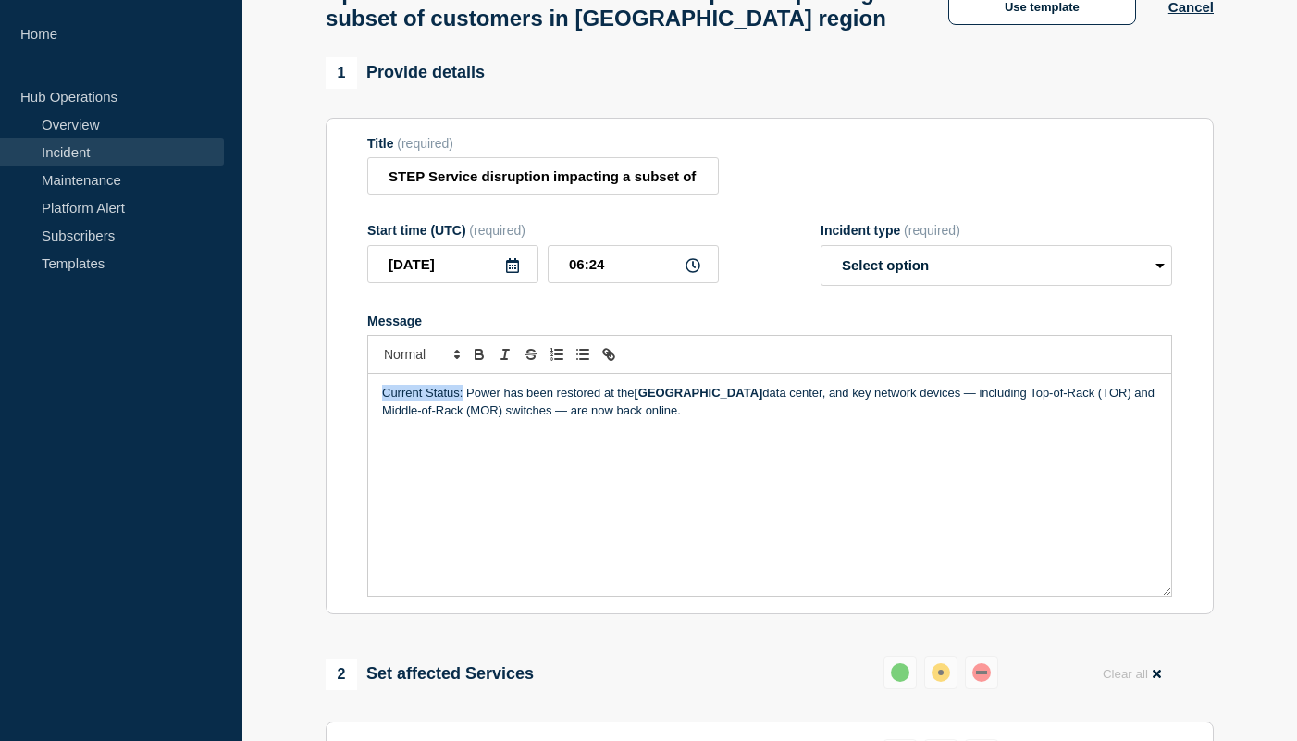
drag, startPoint x: 465, startPoint y: 415, endPoint x: 322, endPoint y: 404, distance: 142.9
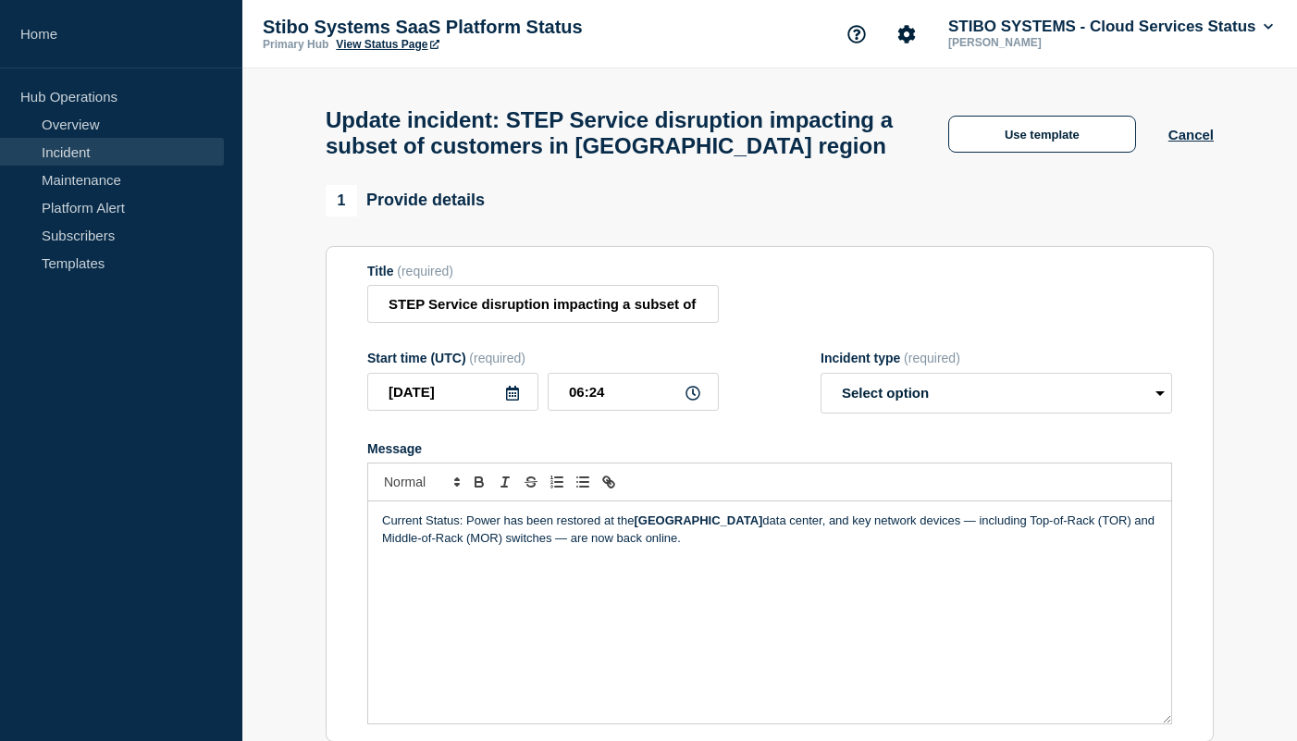
click at [502, 597] on div "Current Status: Power has been restored at the East US data center, and key net…" at bounding box center [769, 613] width 803 height 222
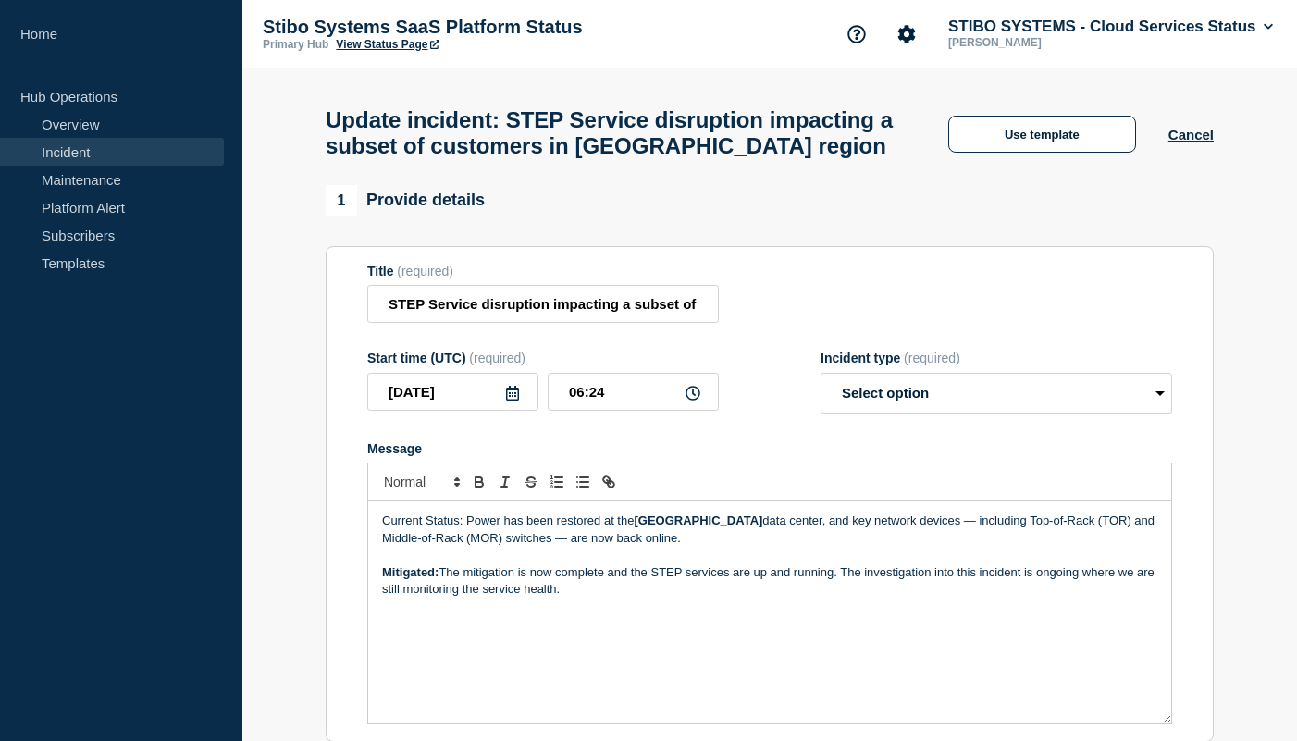
click at [390, 536] on p "Current Status: Power has been restored at the East US data center, and key net…" at bounding box center [769, 530] width 775 height 34
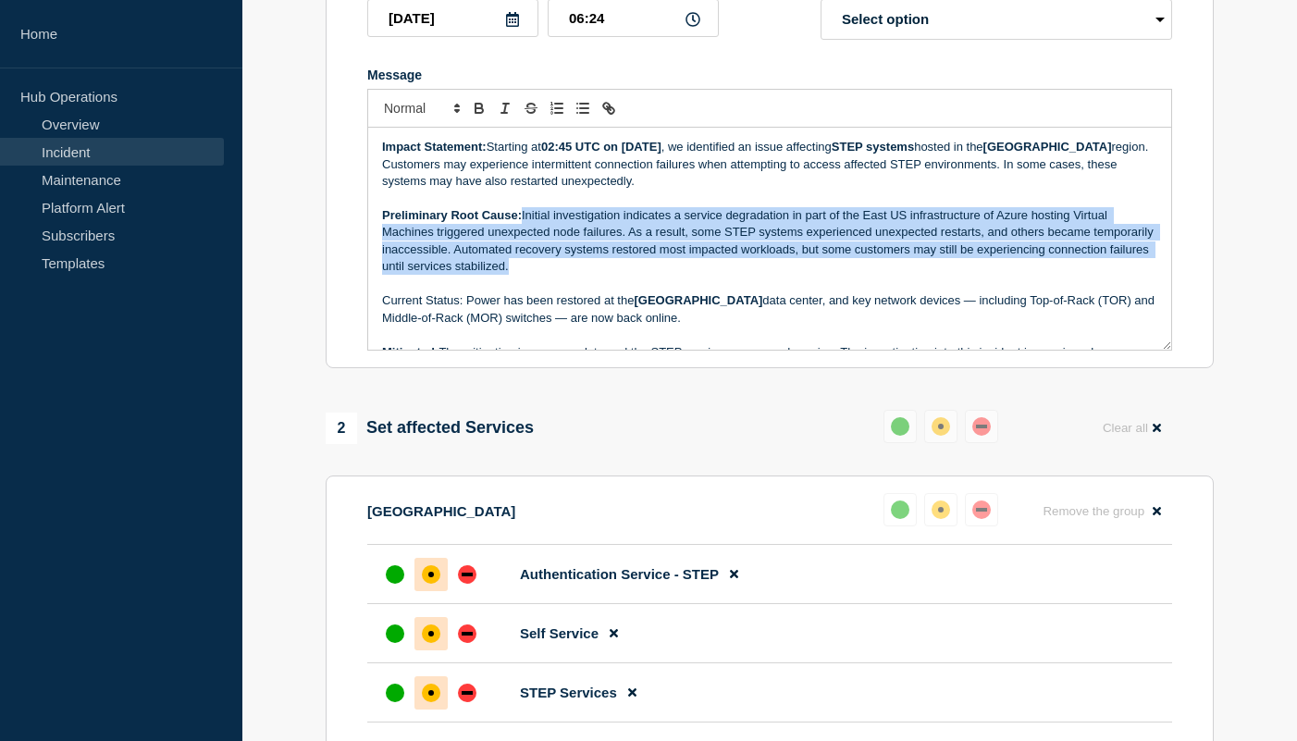
drag, startPoint x: 685, startPoint y: 288, endPoint x: 524, endPoint y: 238, distance: 168.6
click at [524, 238] on p "Preliminary Root Cause: Initial investigation indicates a service degradation i…" at bounding box center [769, 241] width 775 height 68
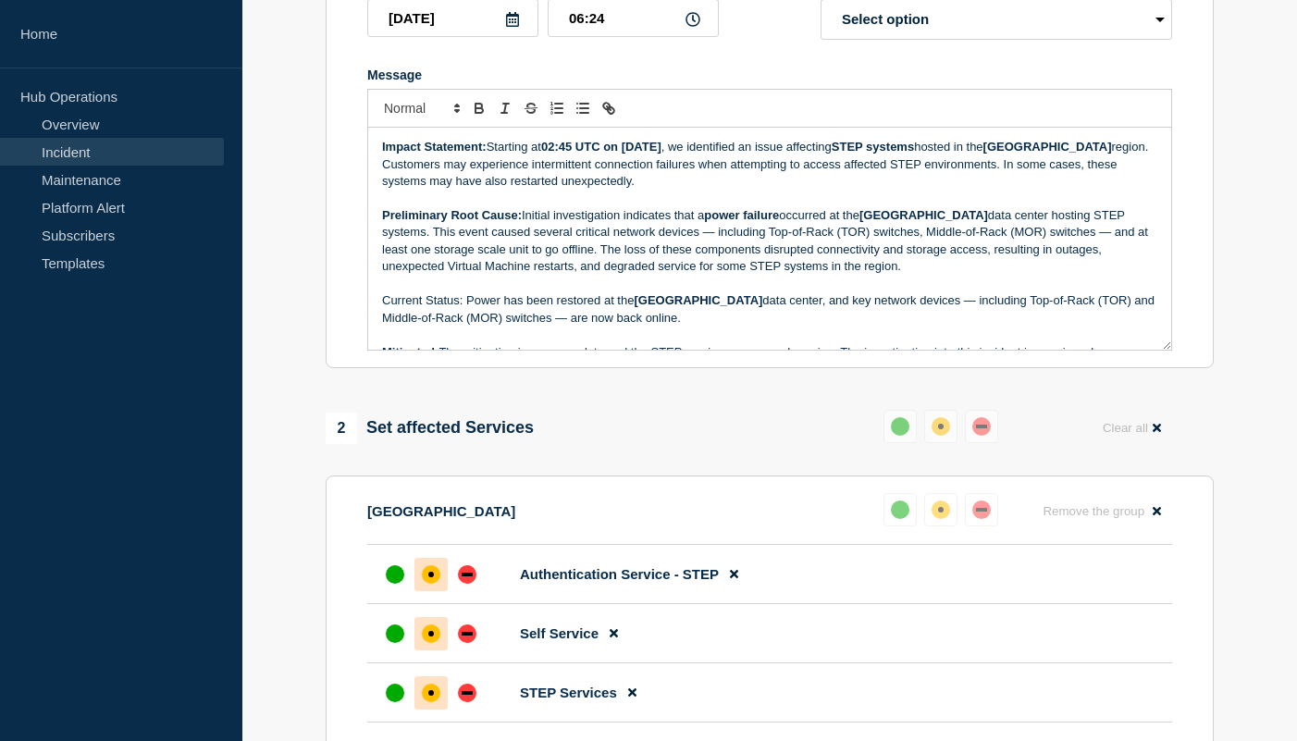
scroll to position [39, 0]
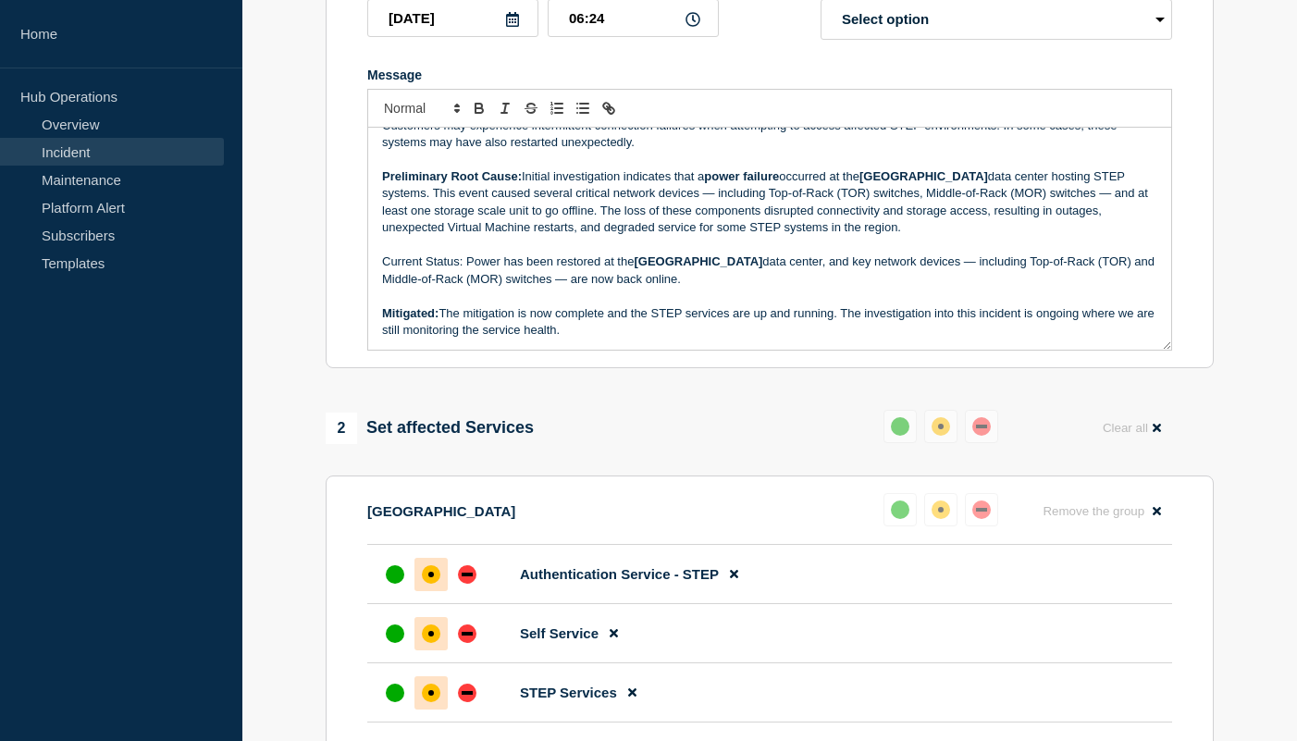
click at [595, 288] on p "Current Status: Power has been restored at the East US data center, and key net…" at bounding box center [769, 271] width 775 height 34
click at [664, 304] on p "Message" at bounding box center [769, 296] width 775 height 17
drag, startPoint x: 635, startPoint y: 301, endPoint x: 466, endPoint y: 279, distance: 169.9
click at [466, 279] on p "Current Status: Power has been restored at the East US data center, and key net…" at bounding box center [769, 271] width 775 height 34
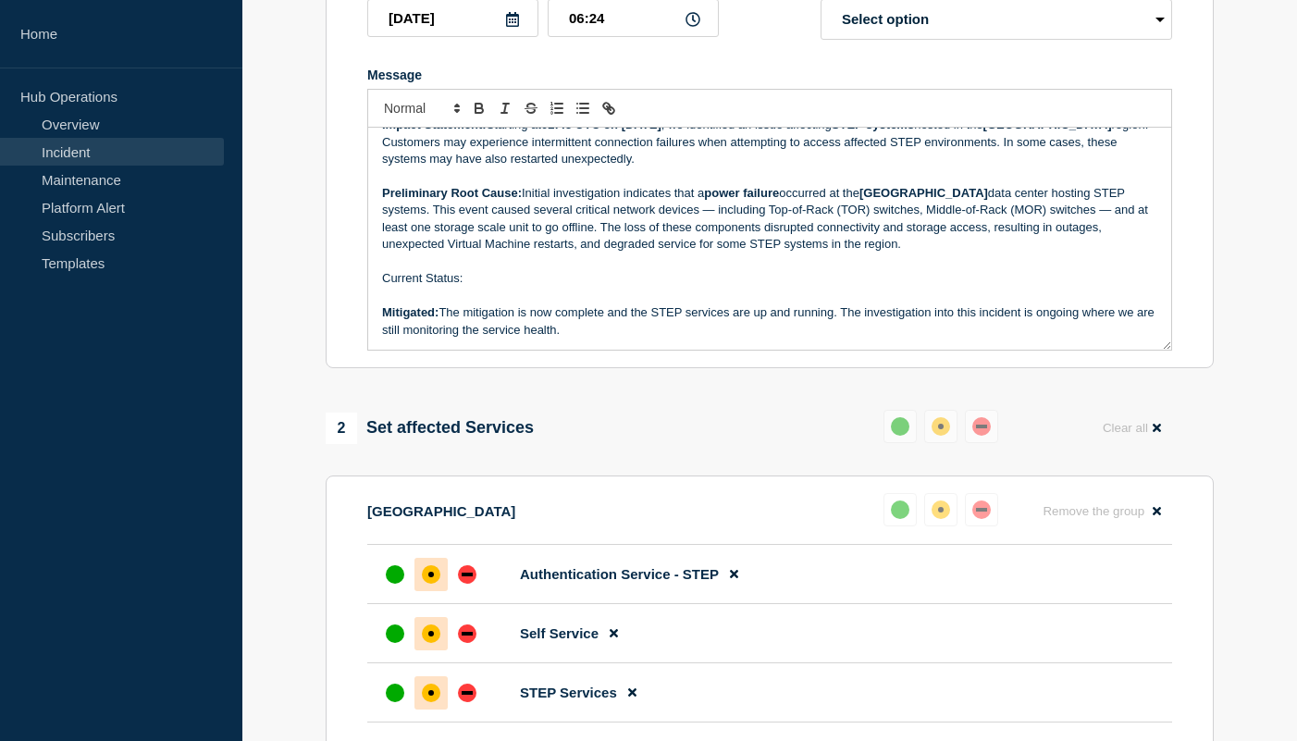
click at [441, 329] on p "Mitigated: The mitigation is now complete and the STEP services are up and runn…" at bounding box center [769, 321] width 775 height 34
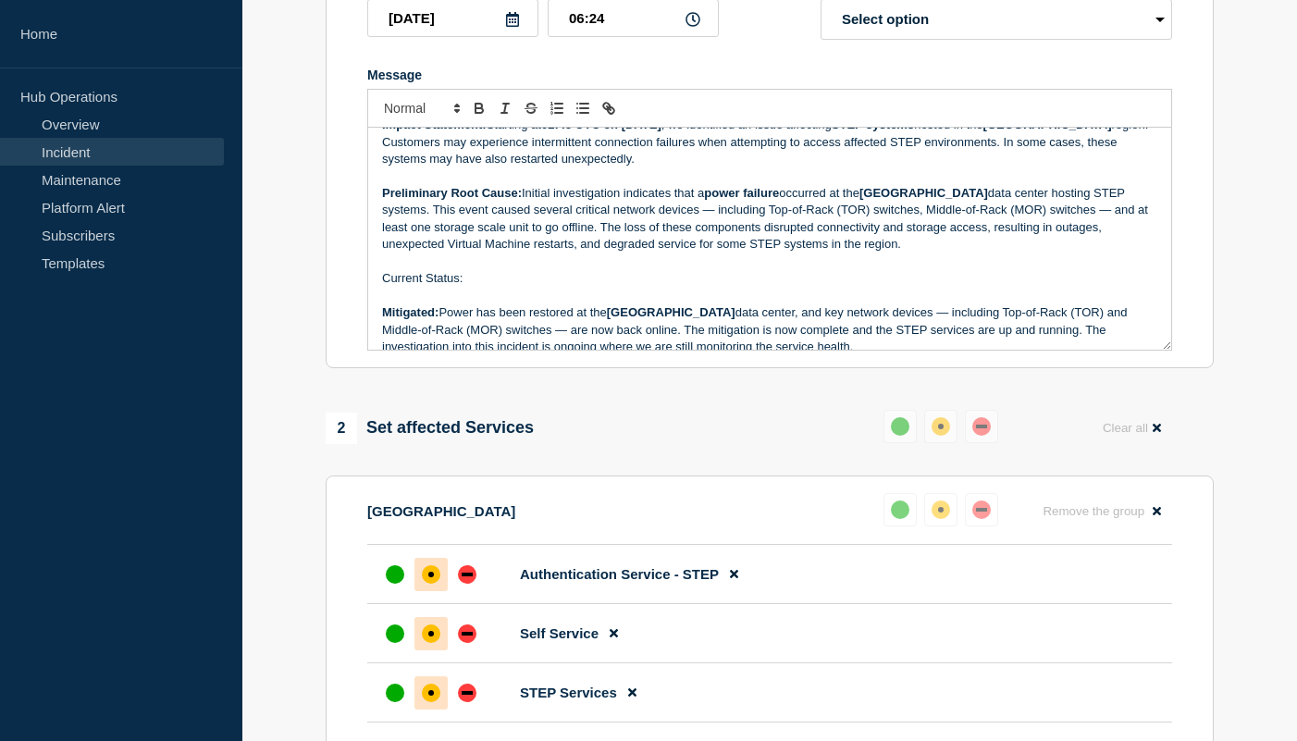
scroll to position [39, 0]
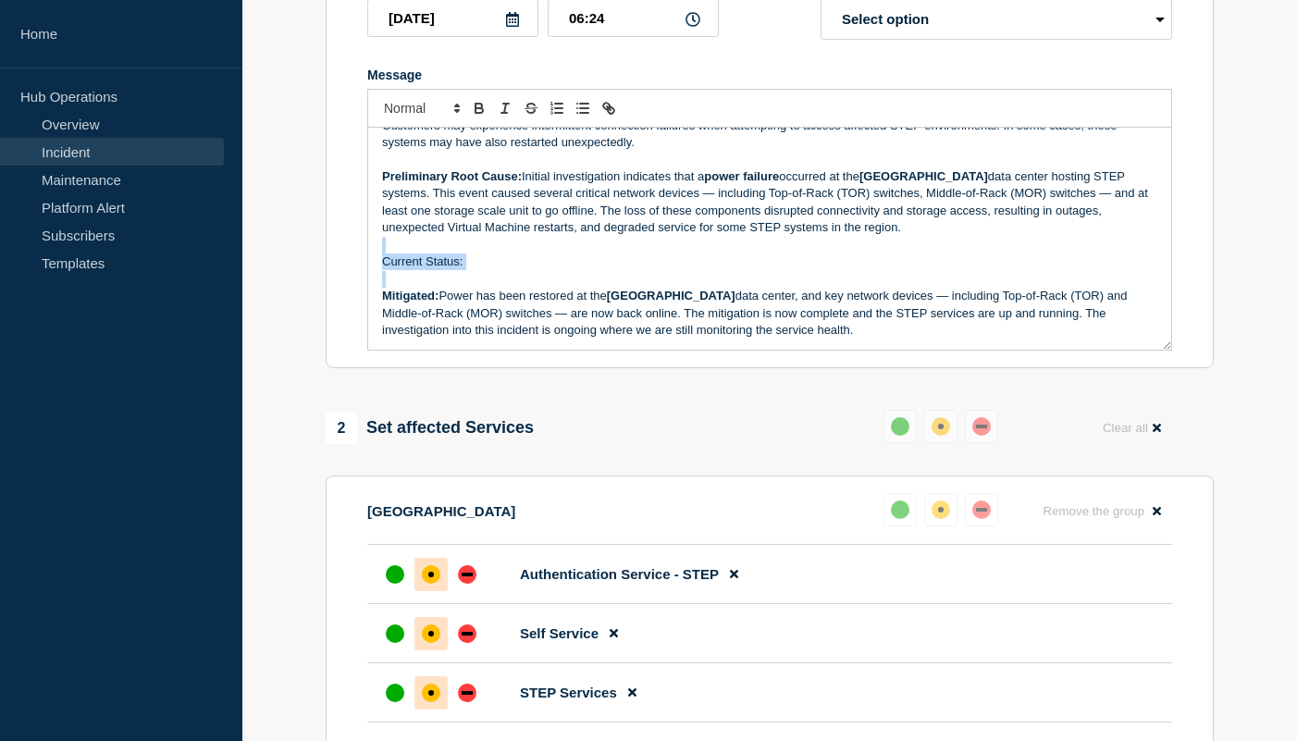
drag, startPoint x: 502, startPoint y: 301, endPoint x: 337, endPoint y: 263, distance: 169.9
click at [337, 263] on section "Title (required) STEP Service disruption impacting a subset of customers in [GE…" at bounding box center [770, 120] width 888 height 497
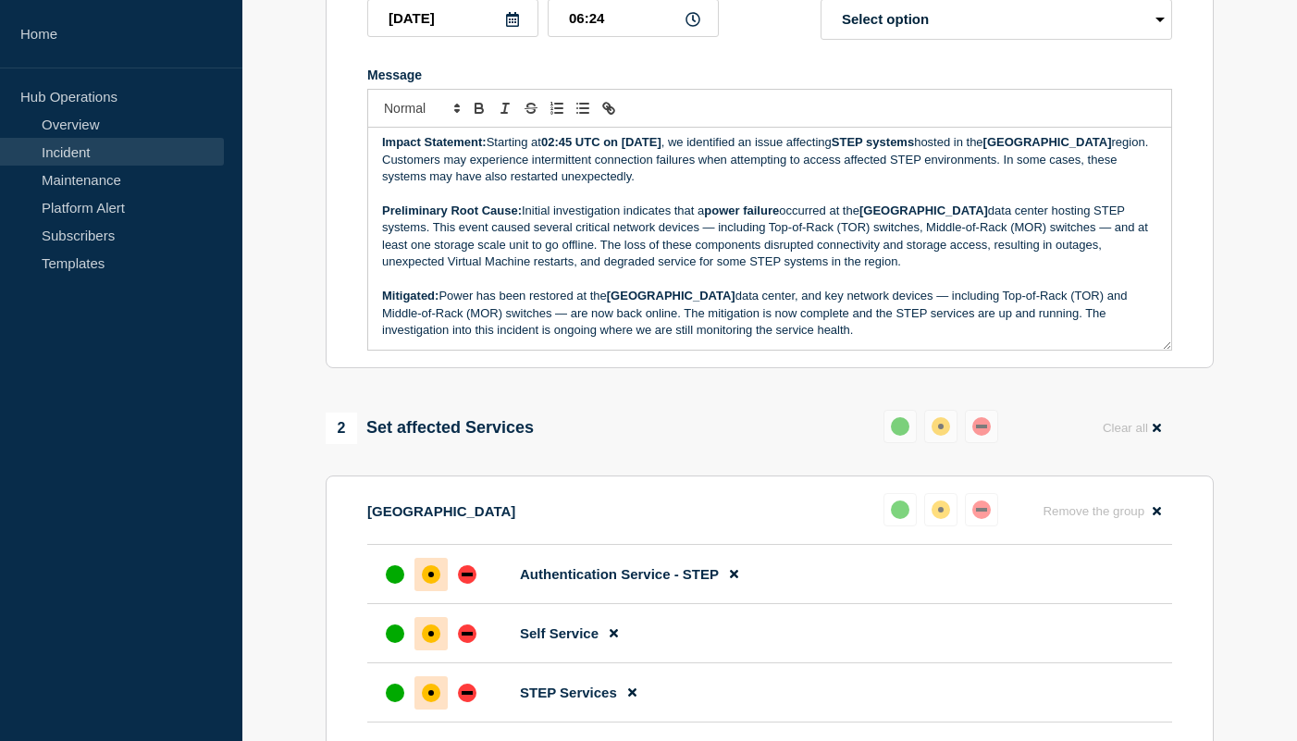
scroll to position [5, 0]
click at [623, 338] on p "Mitigated: Power has been restored at the [GEOGRAPHIC_DATA] data center, and ke…" at bounding box center [769, 313] width 775 height 51
click at [743, 339] on p "Mitigated: Power has been restored at the [GEOGRAPHIC_DATA] data center, and ke…" at bounding box center [769, 313] width 775 height 51
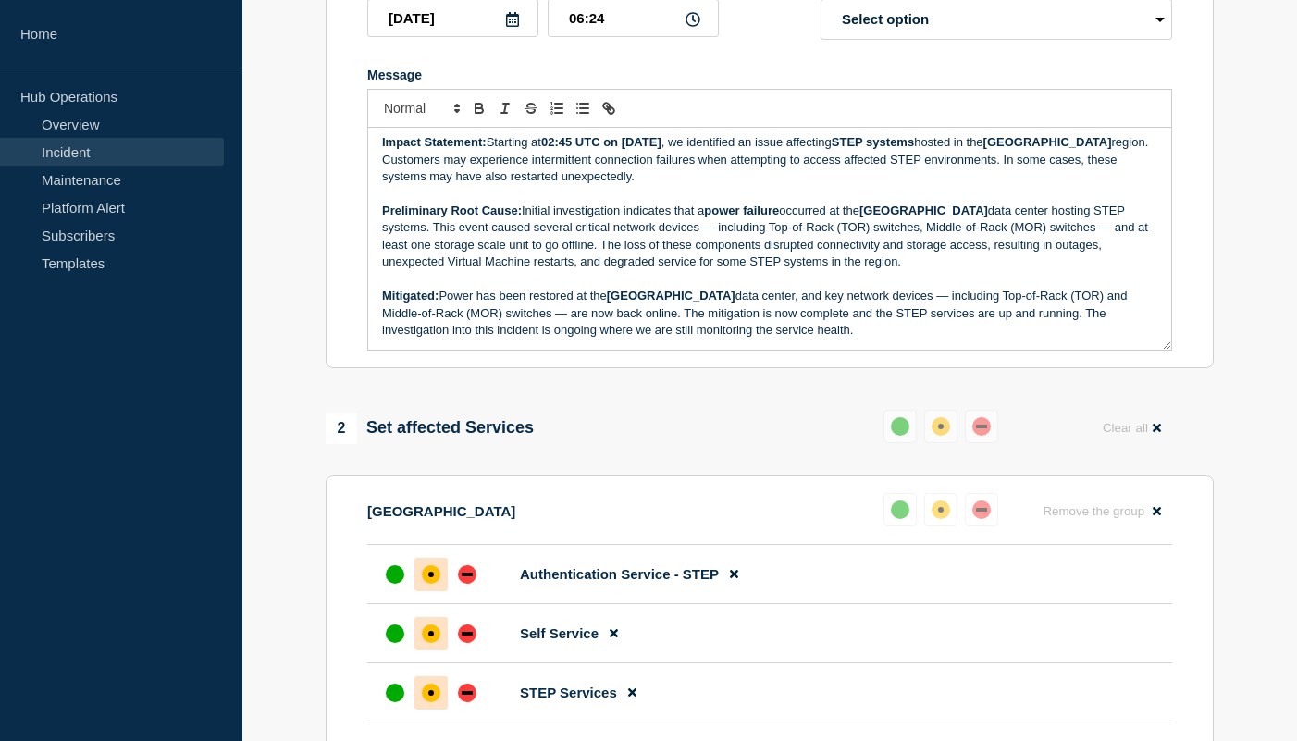
click at [784, 339] on p "Mitigated: Power has been restored at the [GEOGRAPHIC_DATA] data center, and ke…" at bounding box center [769, 313] width 775 height 51
click at [776, 321] on p "Mitigated: Power has been restored at the [GEOGRAPHIC_DATA] data center, and ke…" at bounding box center [769, 313] width 775 height 51
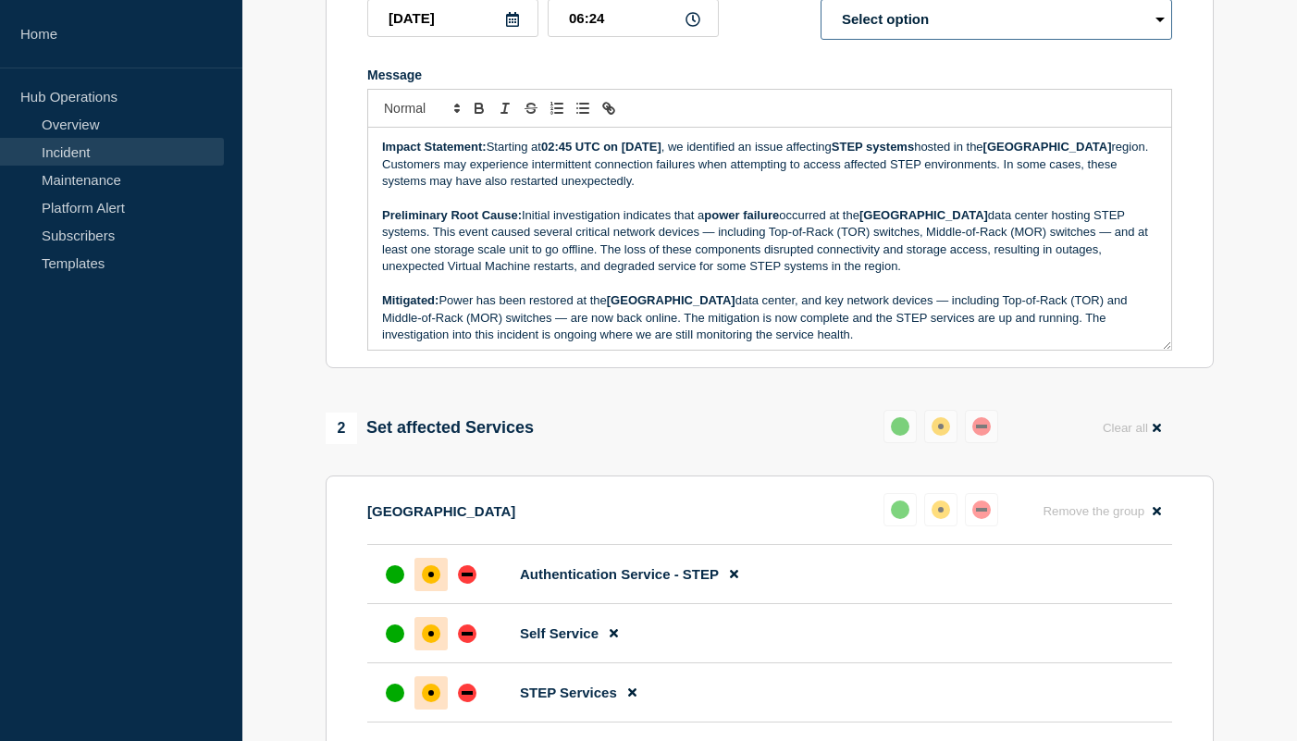
click at [977, 29] on select "Select option Investigating Identified Monitoring Resolved" at bounding box center [997, 19] width 352 height 41
select select "monitoring"
click at [821, 17] on select "Select option Investigating Identified Monitoring Resolved" at bounding box center [997, 19] width 352 height 41
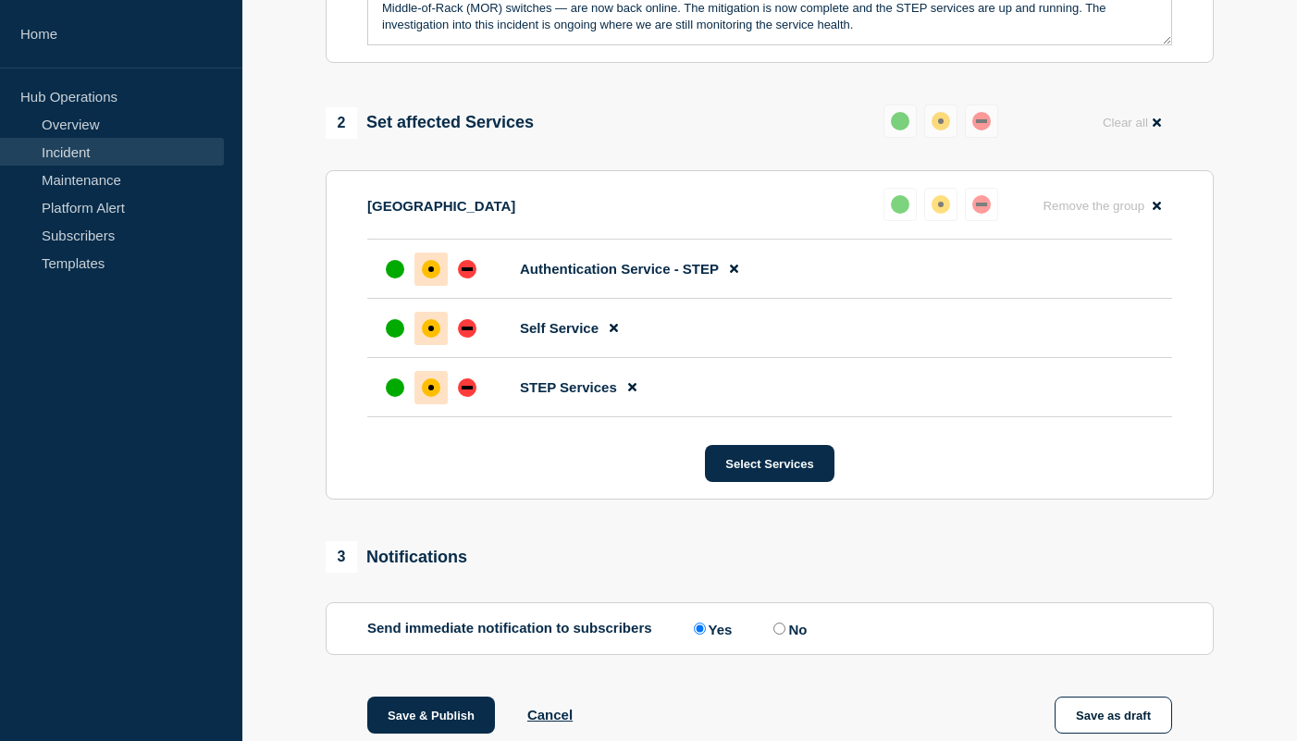
scroll to position [833, 0]
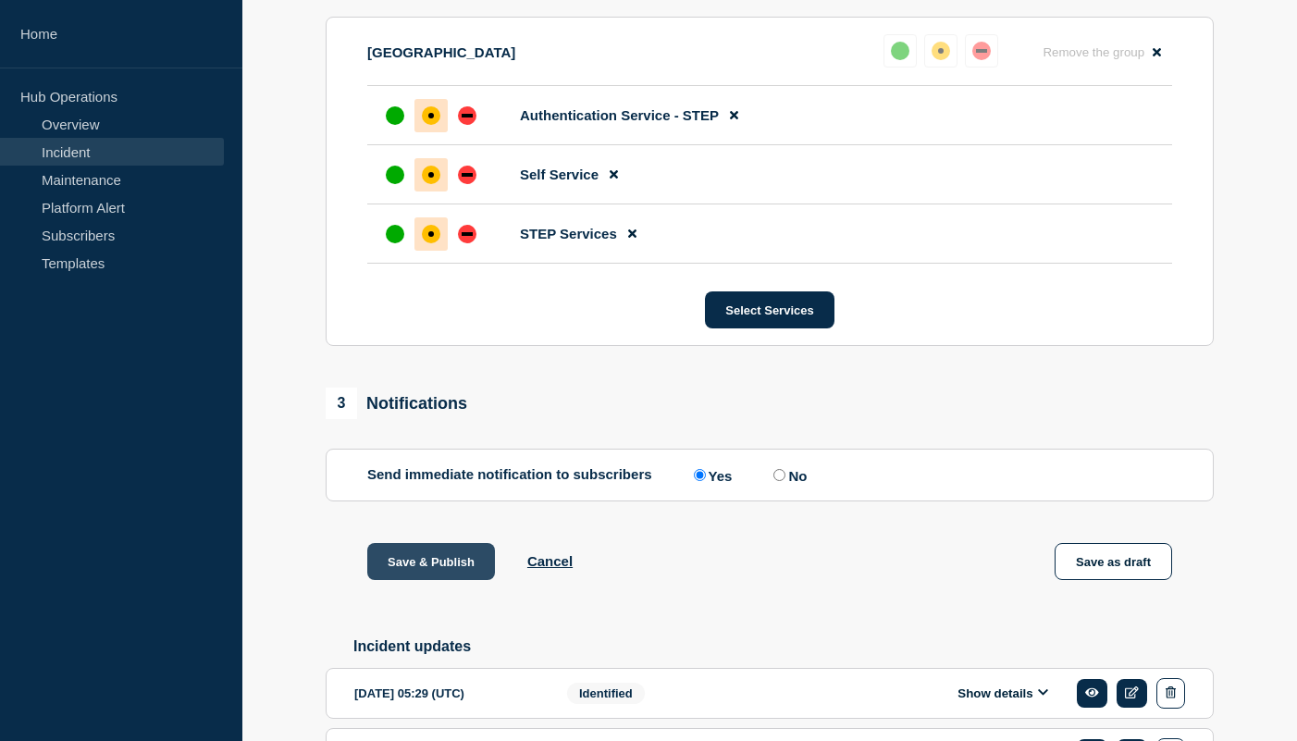
click at [436, 580] on button "Save & Publish" at bounding box center [431, 561] width 128 height 37
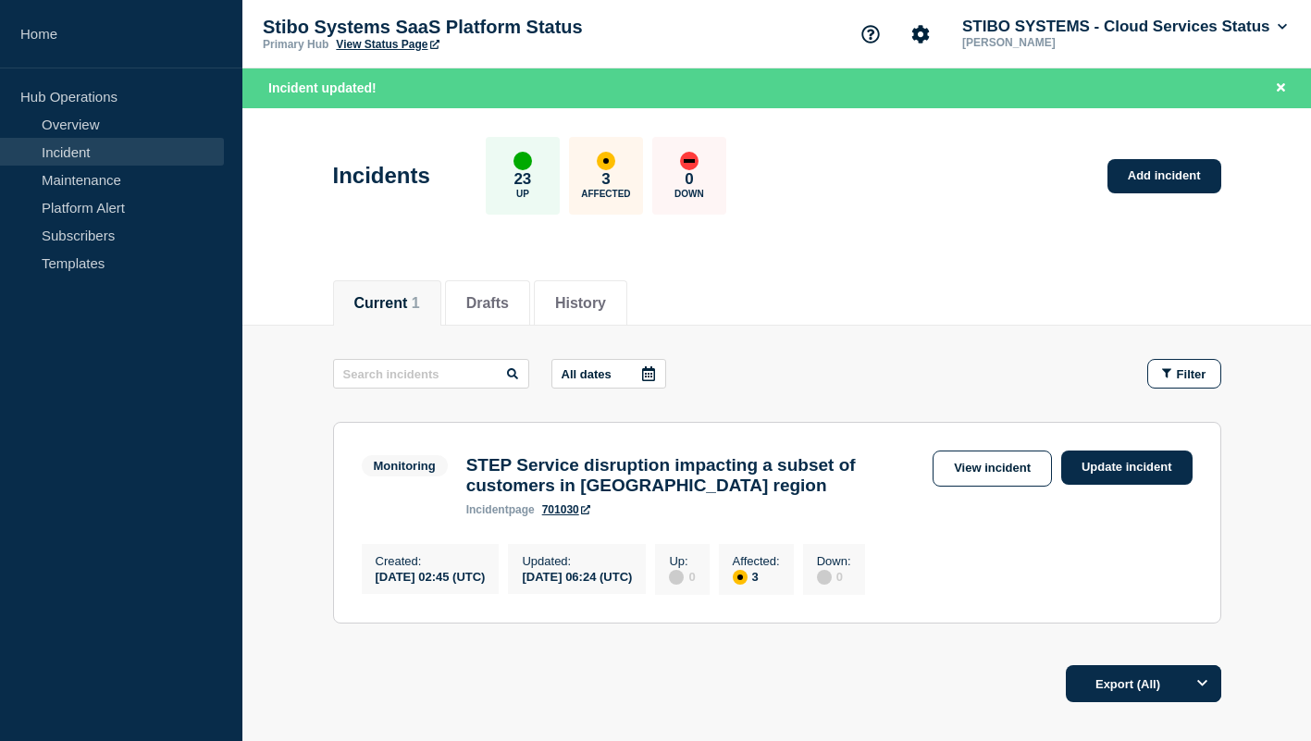
scroll to position [143, 0]
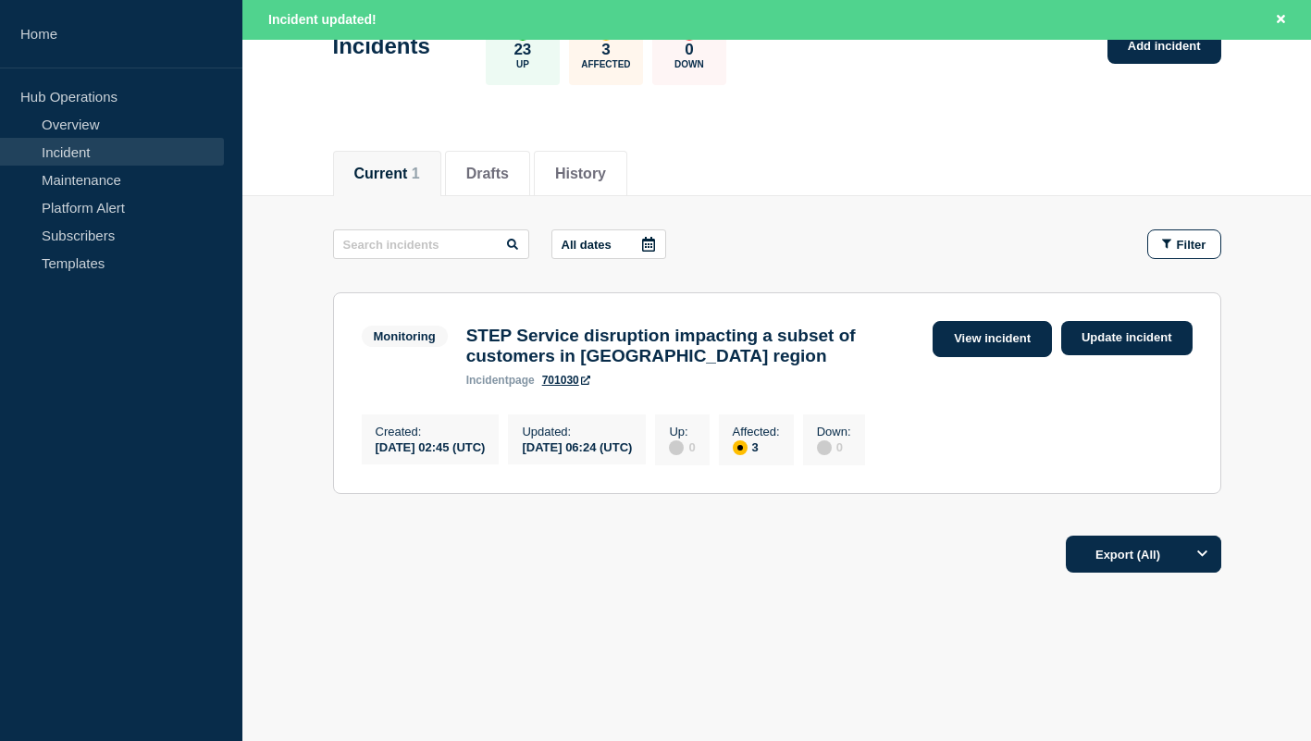
click at [944, 329] on link "View incident" at bounding box center [992, 339] width 119 height 36
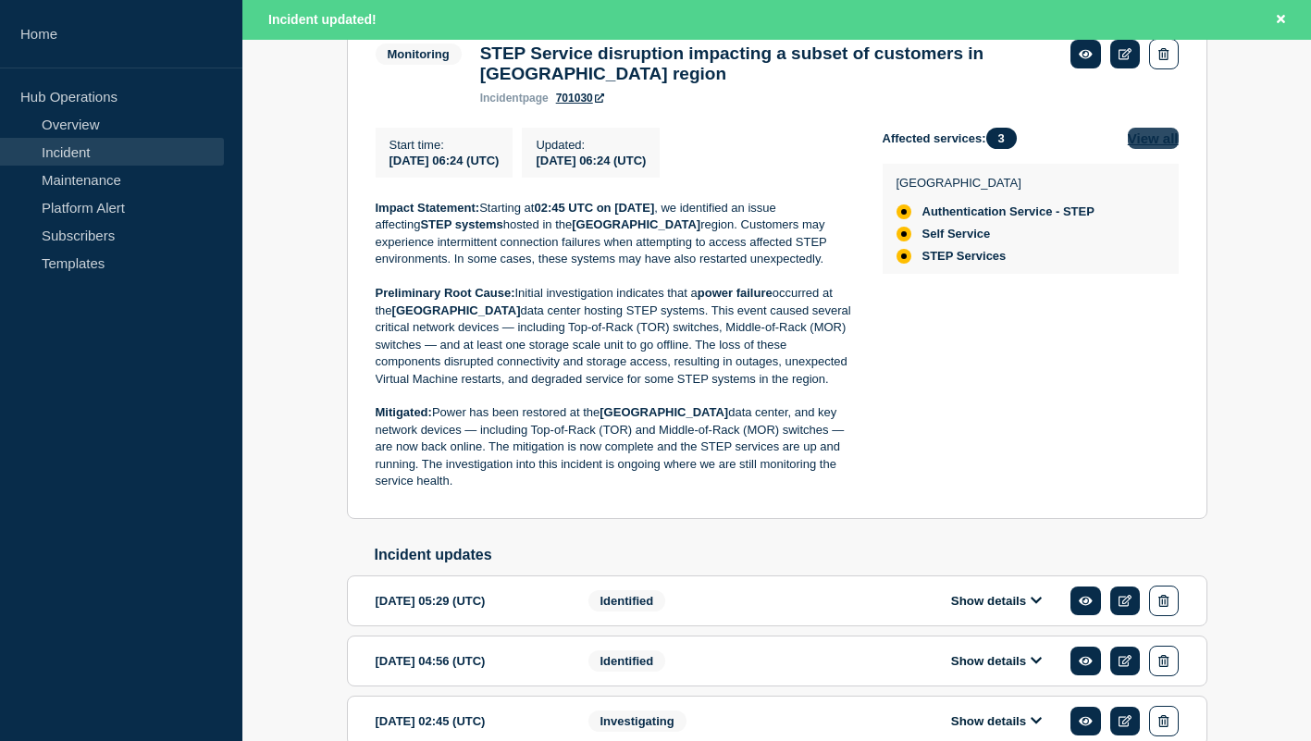
scroll to position [520, 0]
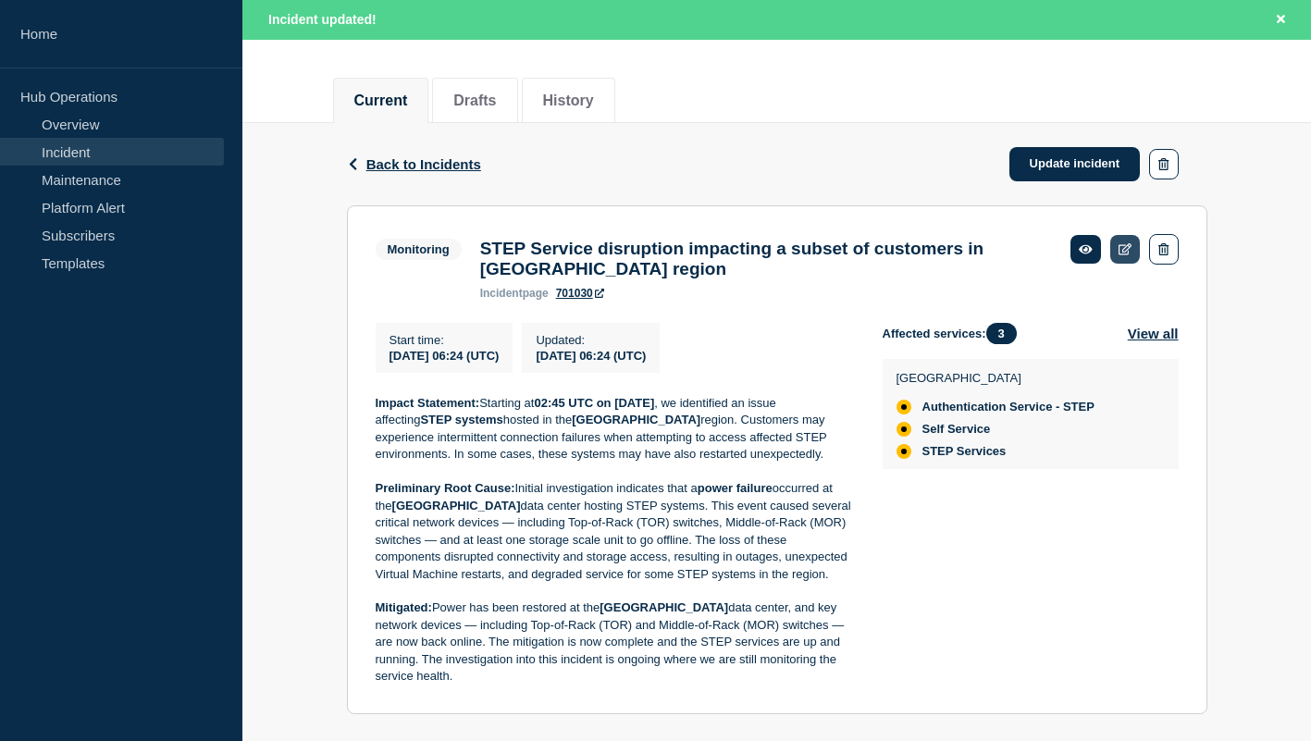
click at [1122, 254] on icon at bounding box center [1126, 249] width 14 height 12
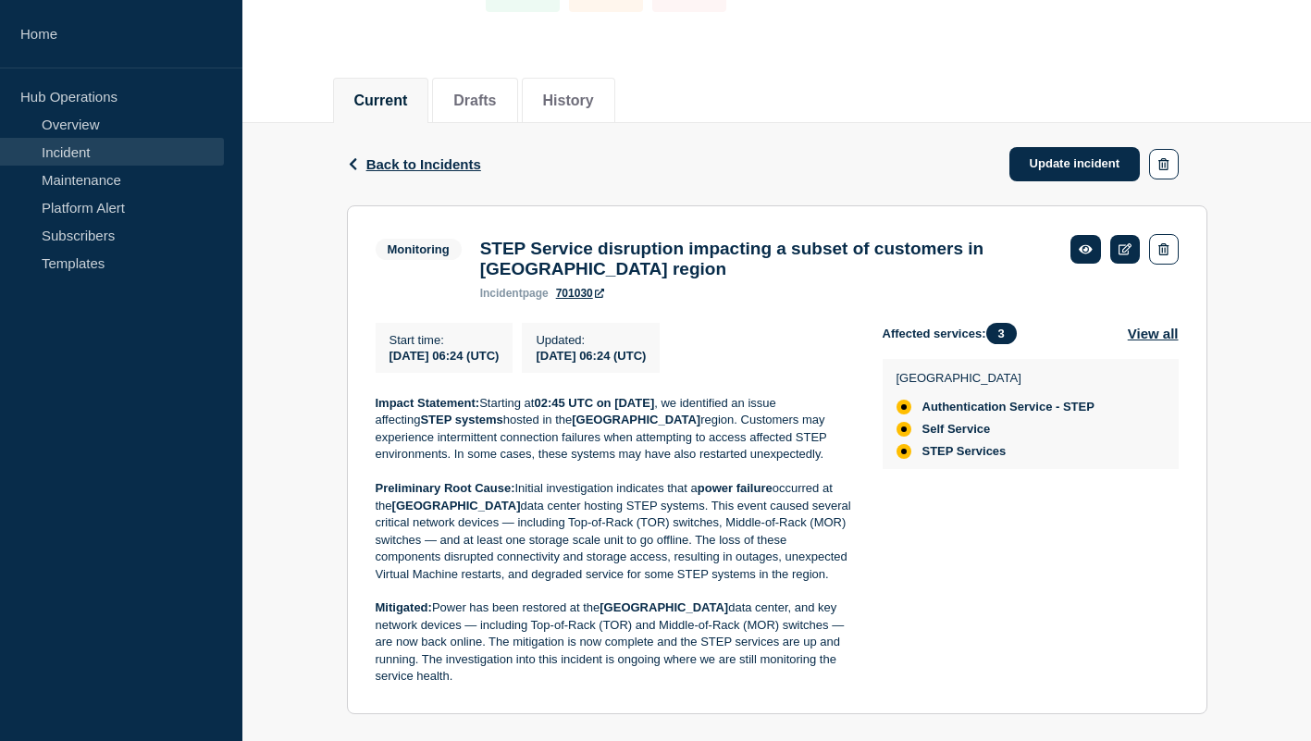
scroll to position [163, 0]
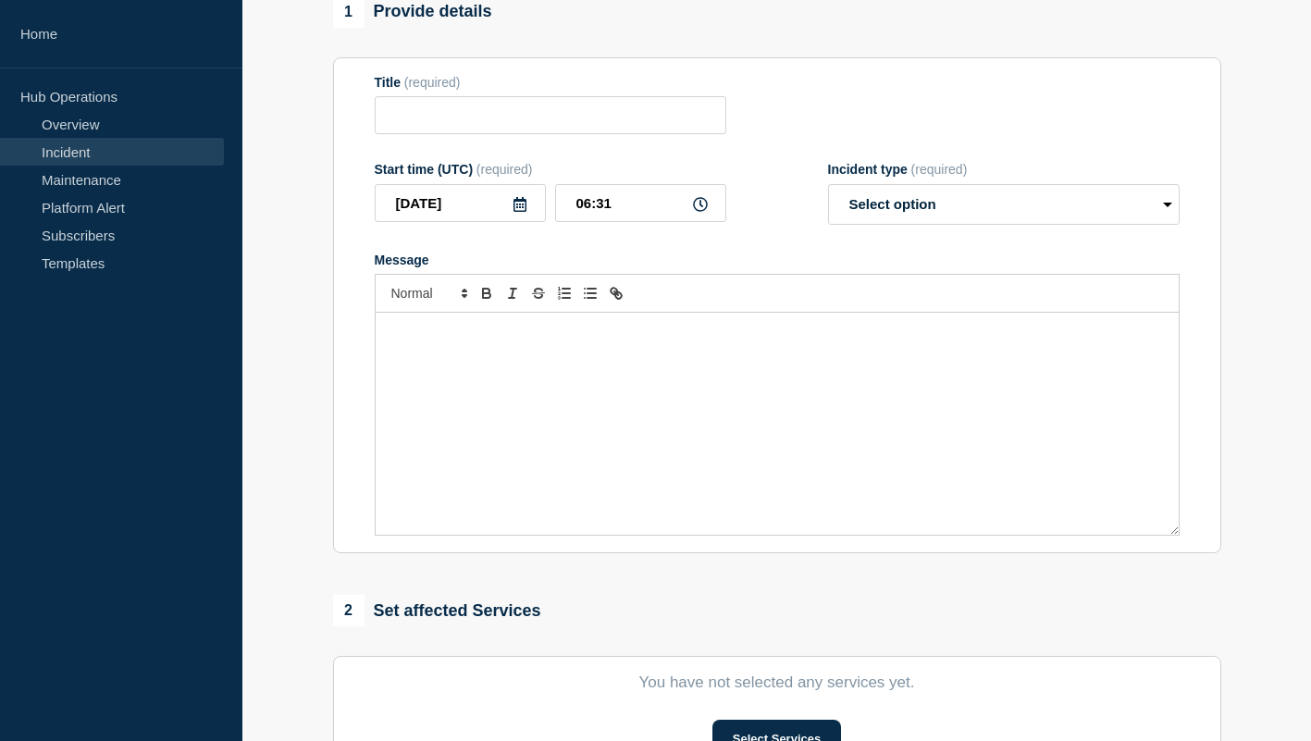
type input "STEP Service disruption impacting a subset of customers in [GEOGRAPHIC_DATA] re…"
type input "06:24"
select select "monitoring"
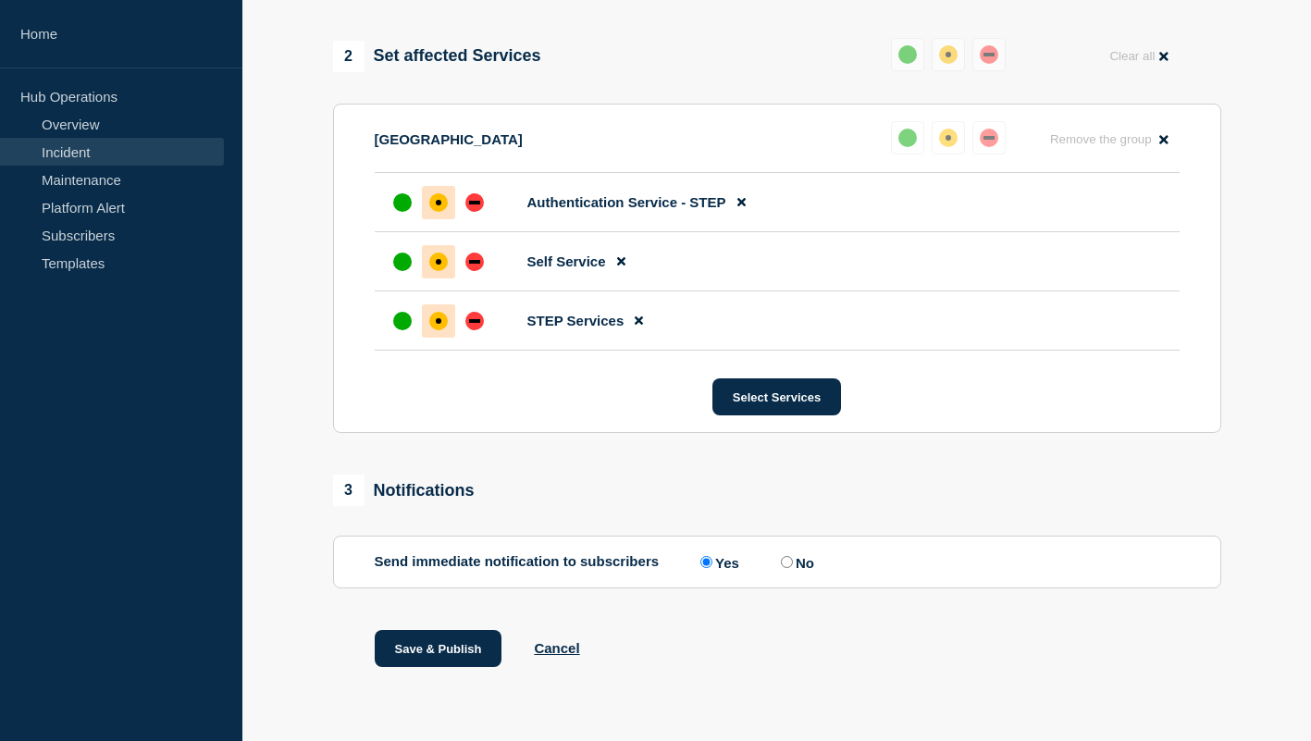
scroll to position [757, 0]
click at [402, 212] on div "up" at bounding box center [402, 202] width 19 height 19
click at [399, 271] on div "up" at bounding box center [402, 262] width 19 height 19
click at [401, 325] on li "STEP Services" at bounding box center [777, 320] width 805 height 59
click at [399, 330] on div "up" at bounding box center [402, 321] width 19 height 19
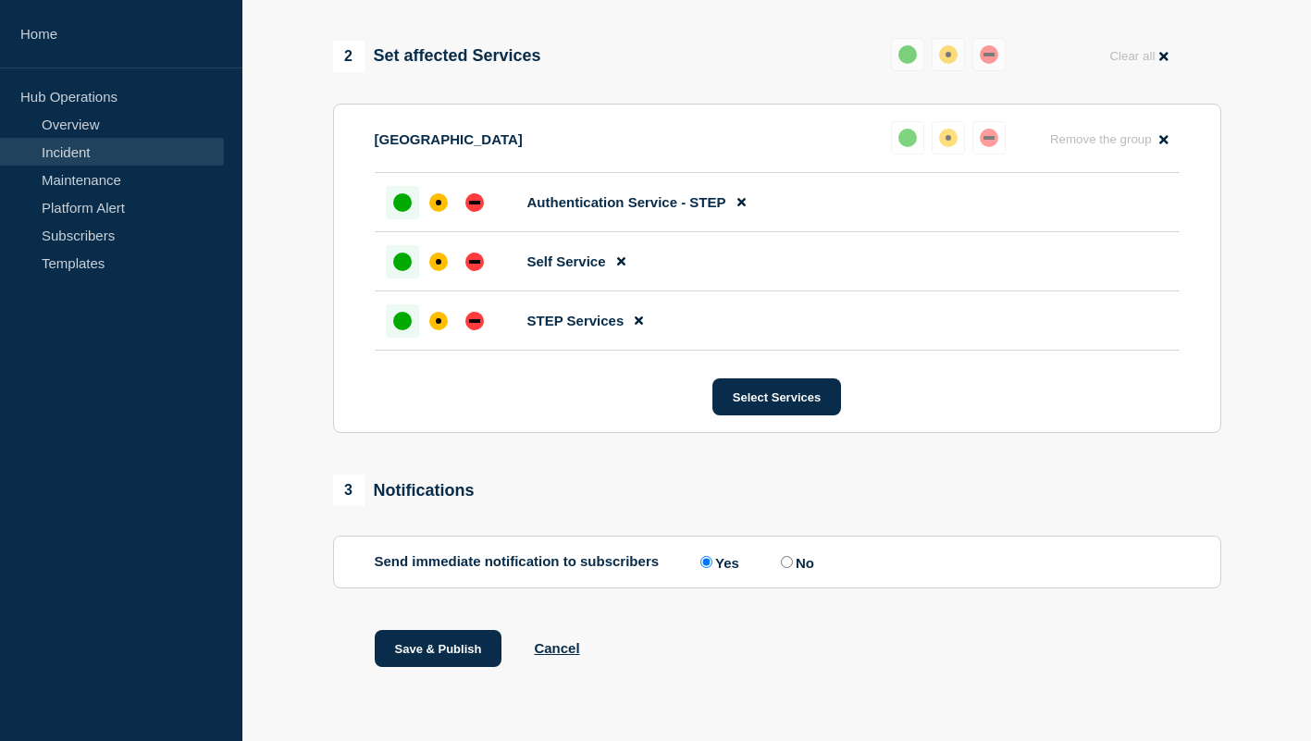
scroll to position [786, 0]
click at [789, 558] on label "No" at bounding box center [795, 562] width 38 height 18
click at [789, 558] on input "No" at bounding box center [787, 562] width 12 height 12
radio input "true"
radio input "false"
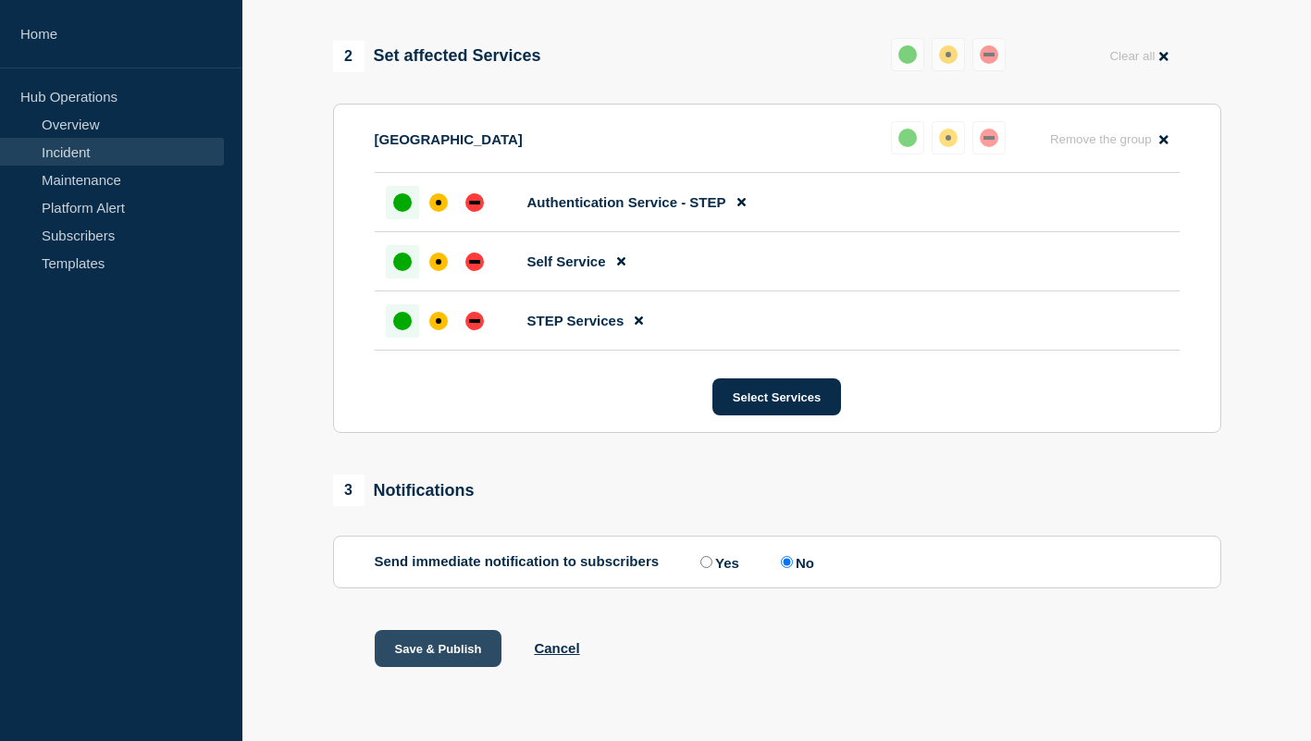
click at [436, 656] on button "Save & Publish" at bounding box center [439, 648] width 128 height 37
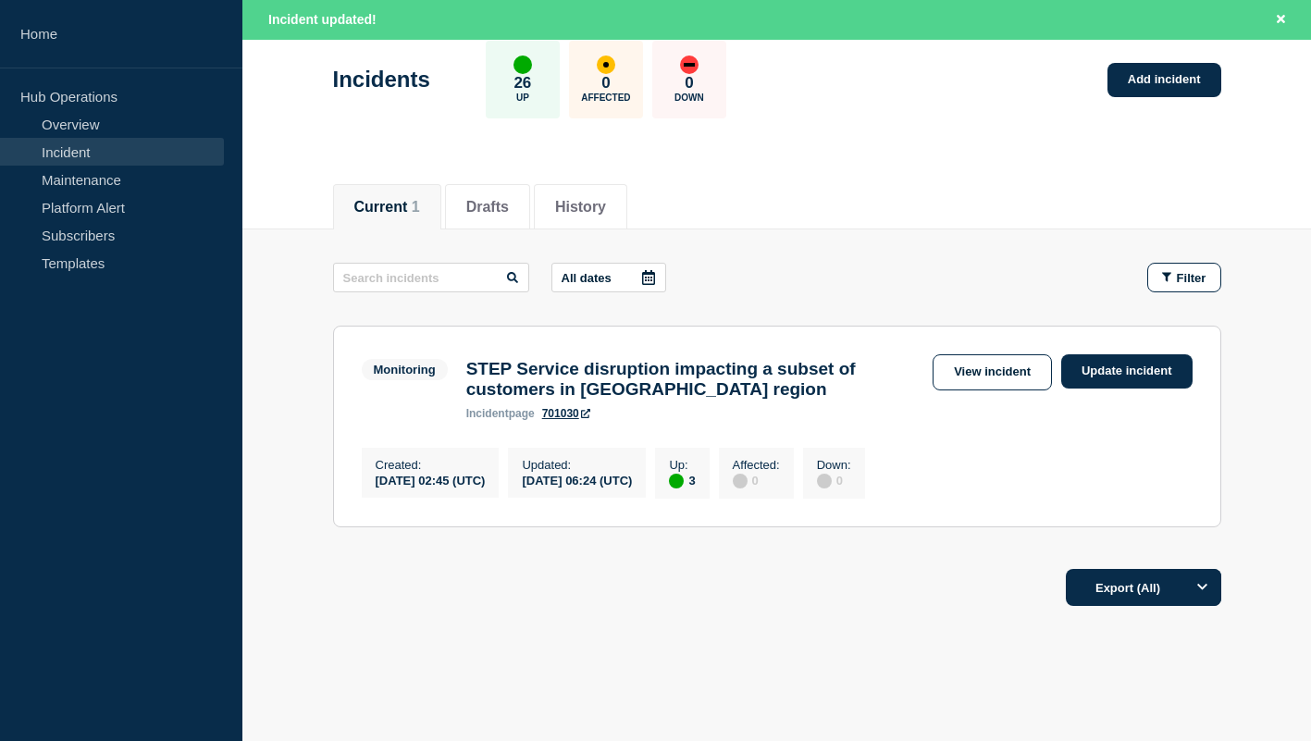
scroll to position [143, 0]
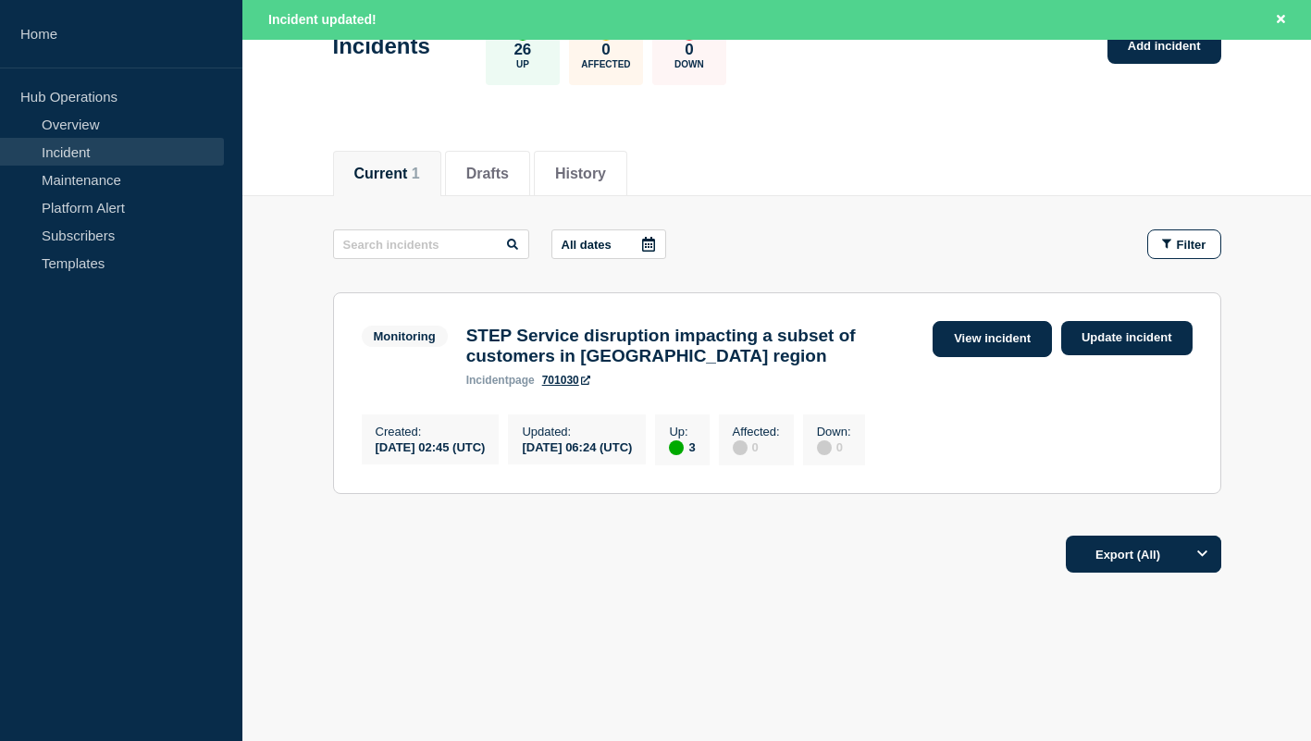
click at [1003, 330] on link "View incident" at bounding box center [992, 339] width 119 height 36
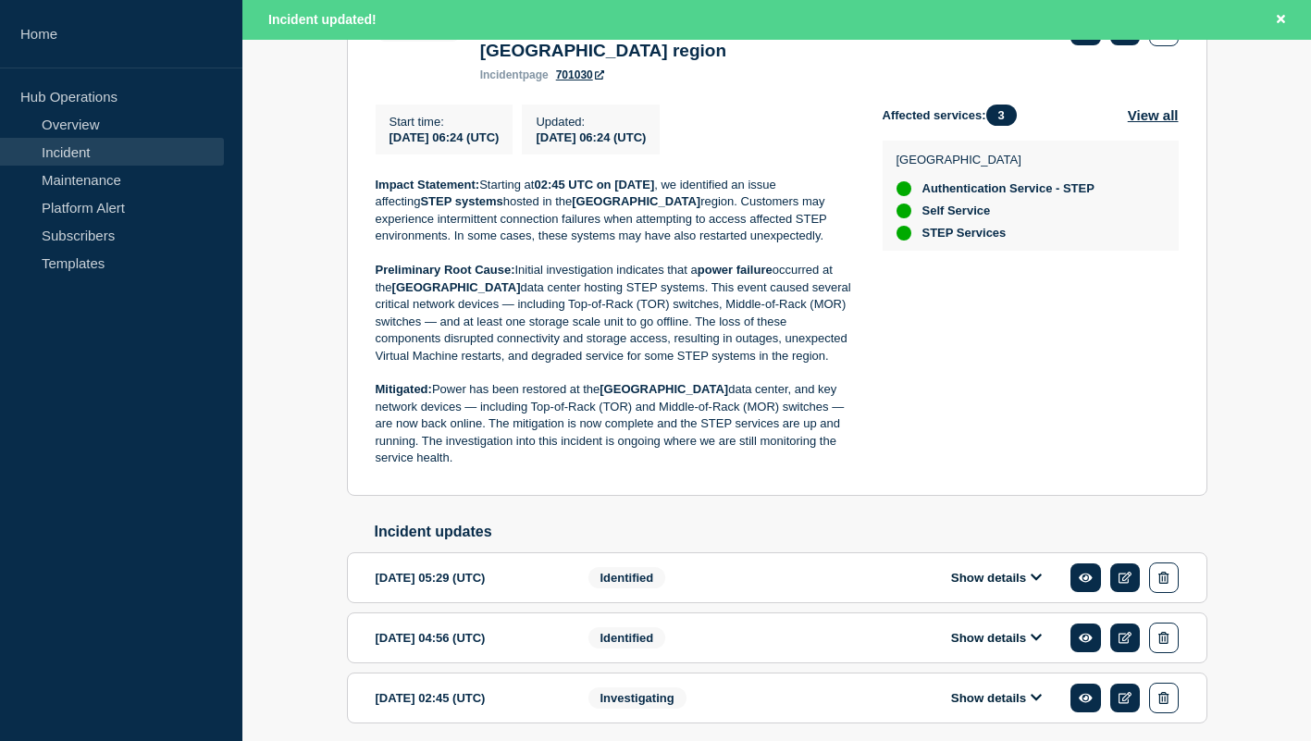
scroll to position [453, 0]
